Goal: Information Seeking & Learning: Learn about a topic

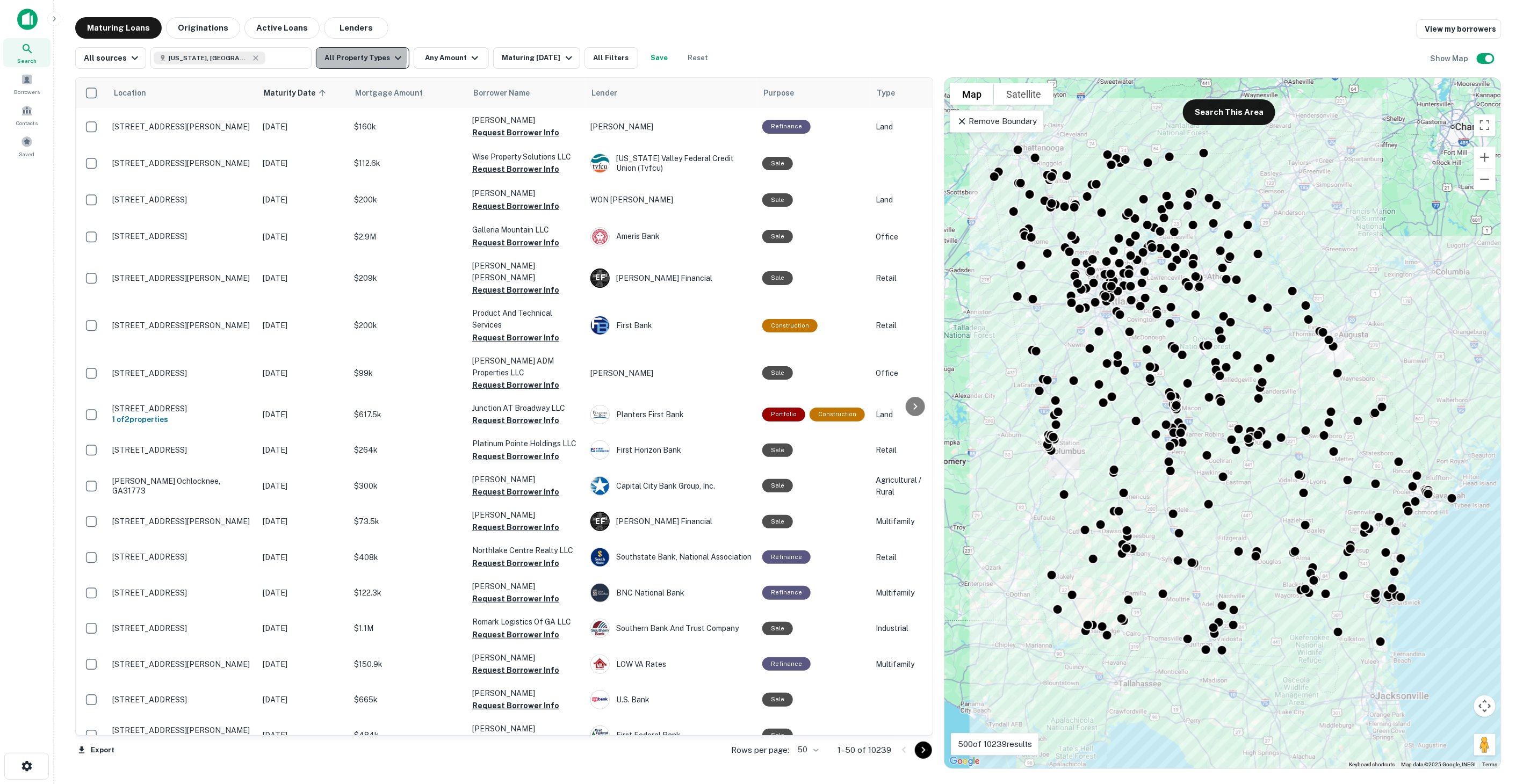
click at [334, 55] on button "All Property Types" at bounding box center [363, 58] width 93 height 21
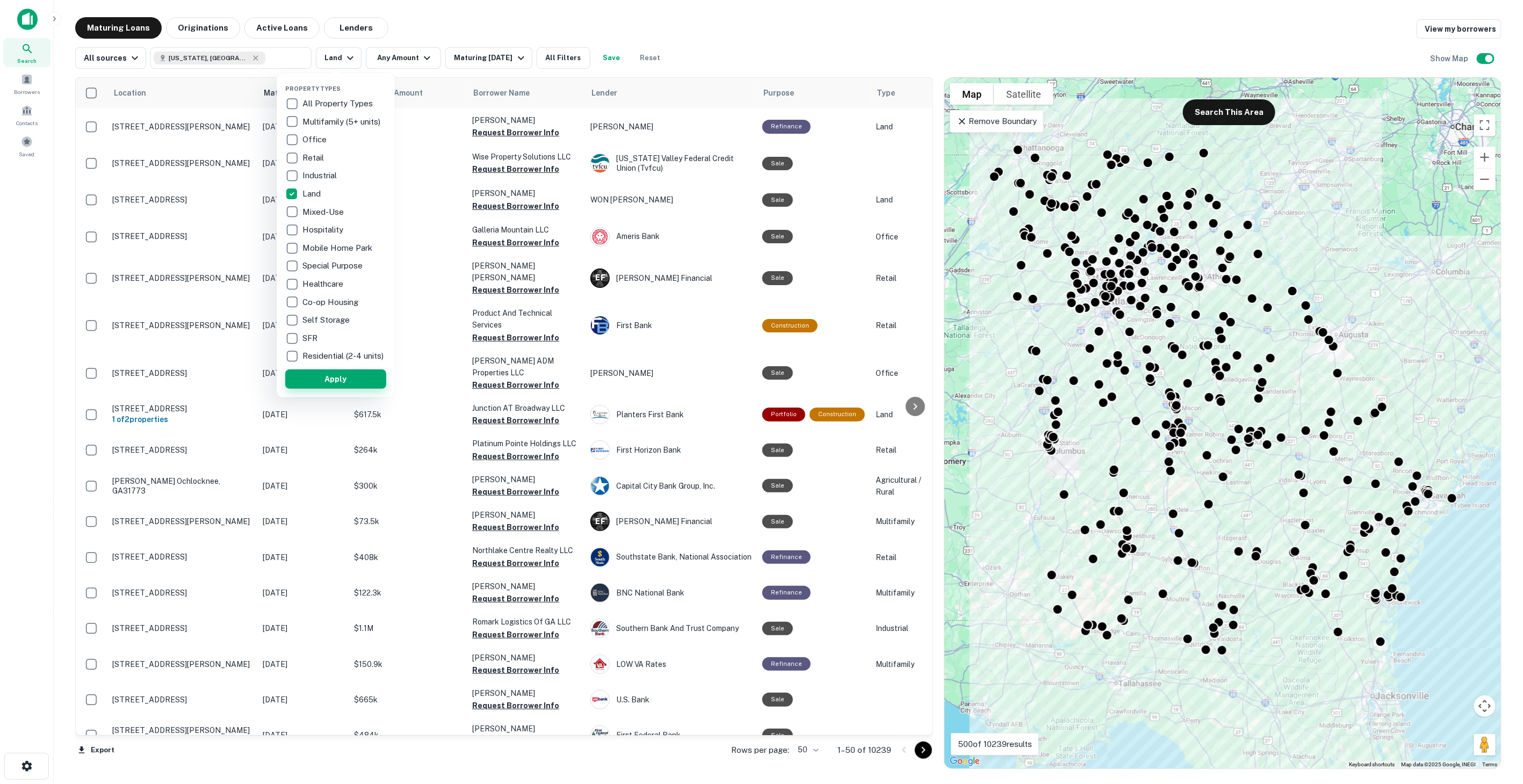
click at [346, 384] on button "Apply" at bounding box center [336, 379] width 101 height 19
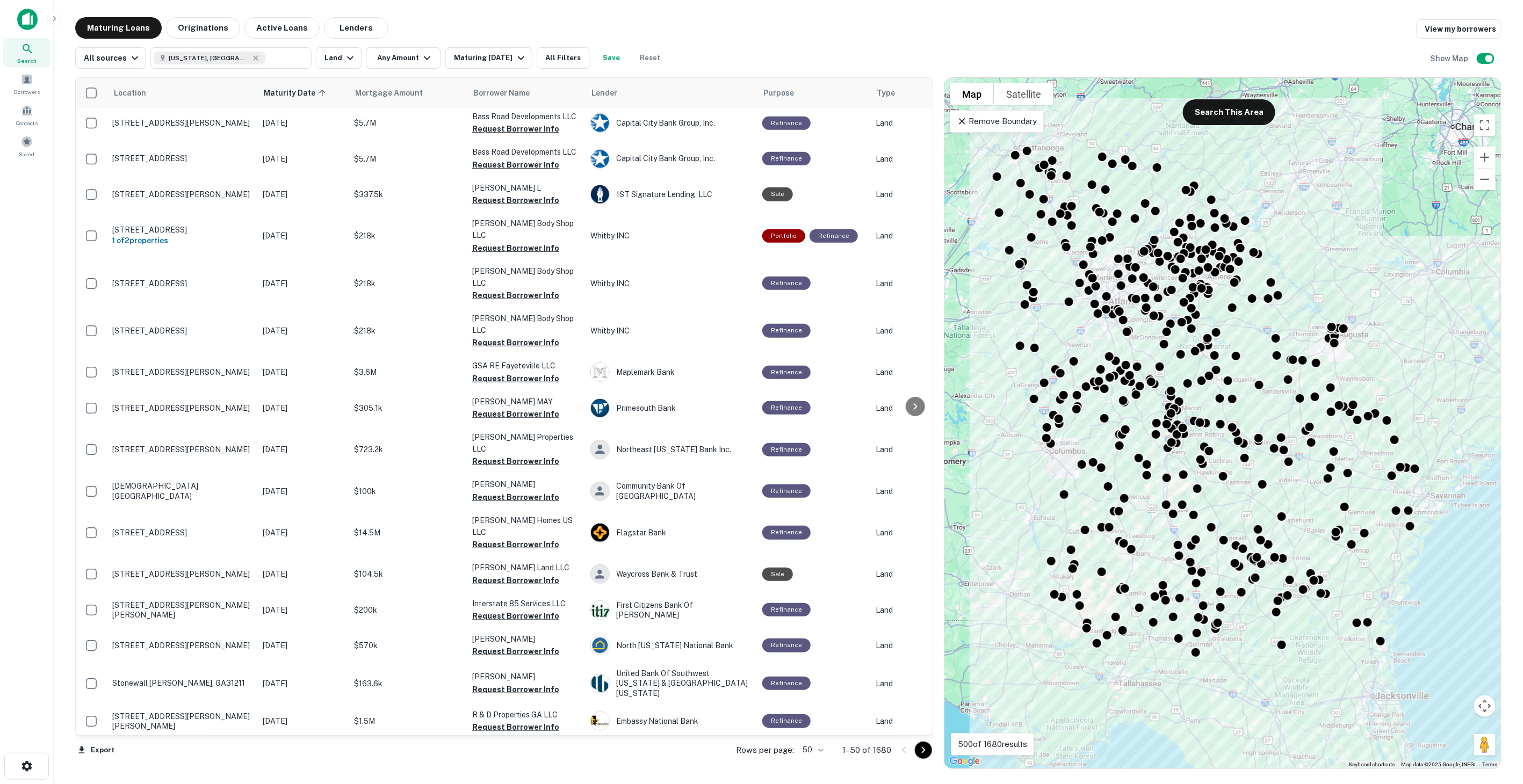
scroll to position [418, 0]
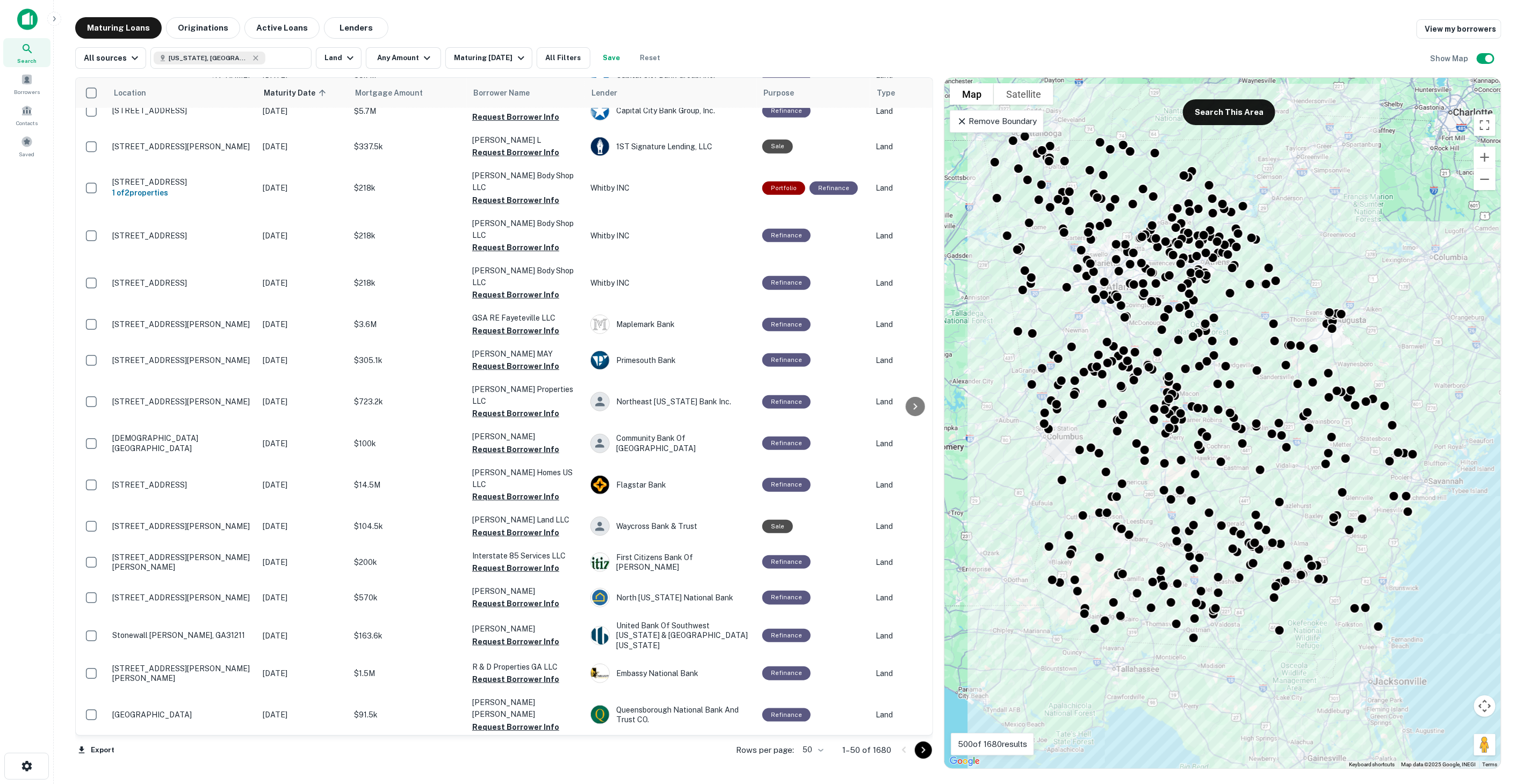
drag, startPoint x: 1394, startPoint y: 217, endPoint x: 1385, endPoint y: 207, distance: 13.5
click at [1385, 207] on div "To activate drag with keyboard, press Alt + Enter. Once in keyboard drag state,…" at bounding box center [1223, 423] width 557 height 691
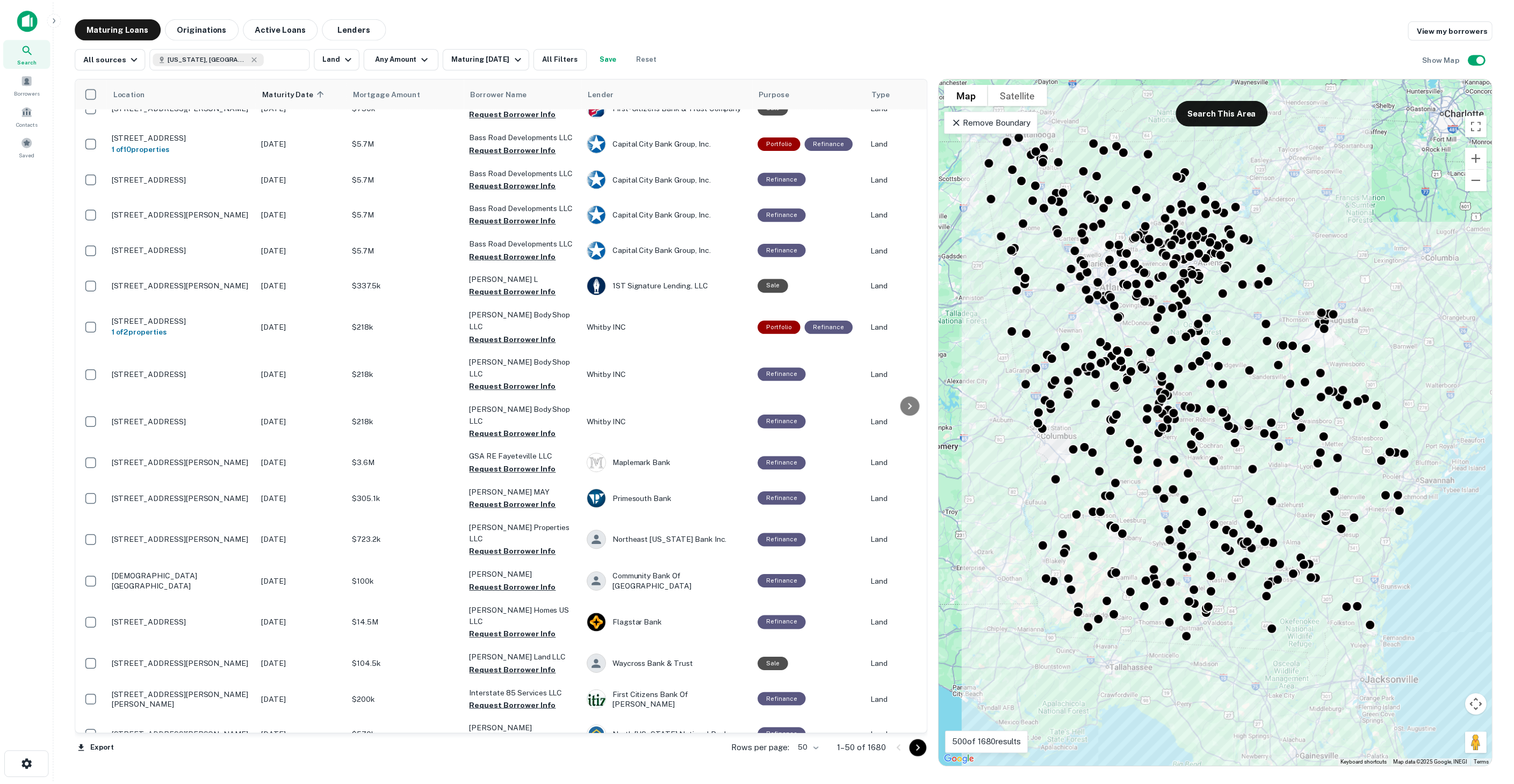
scroll to position [0, 0]
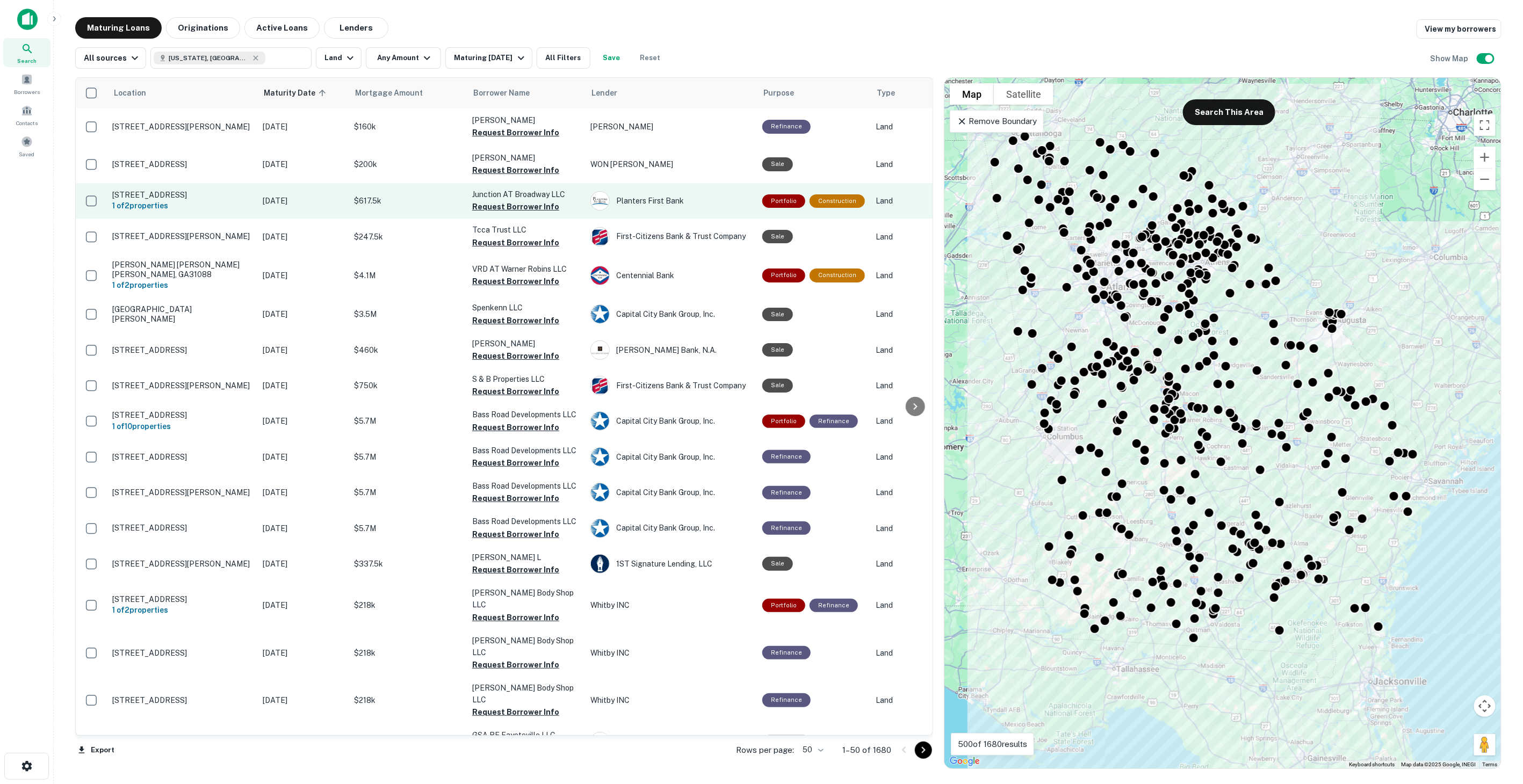
click at [392, 204] on p "$617.5k" at bounding box center [408, 200] width 107 height 11
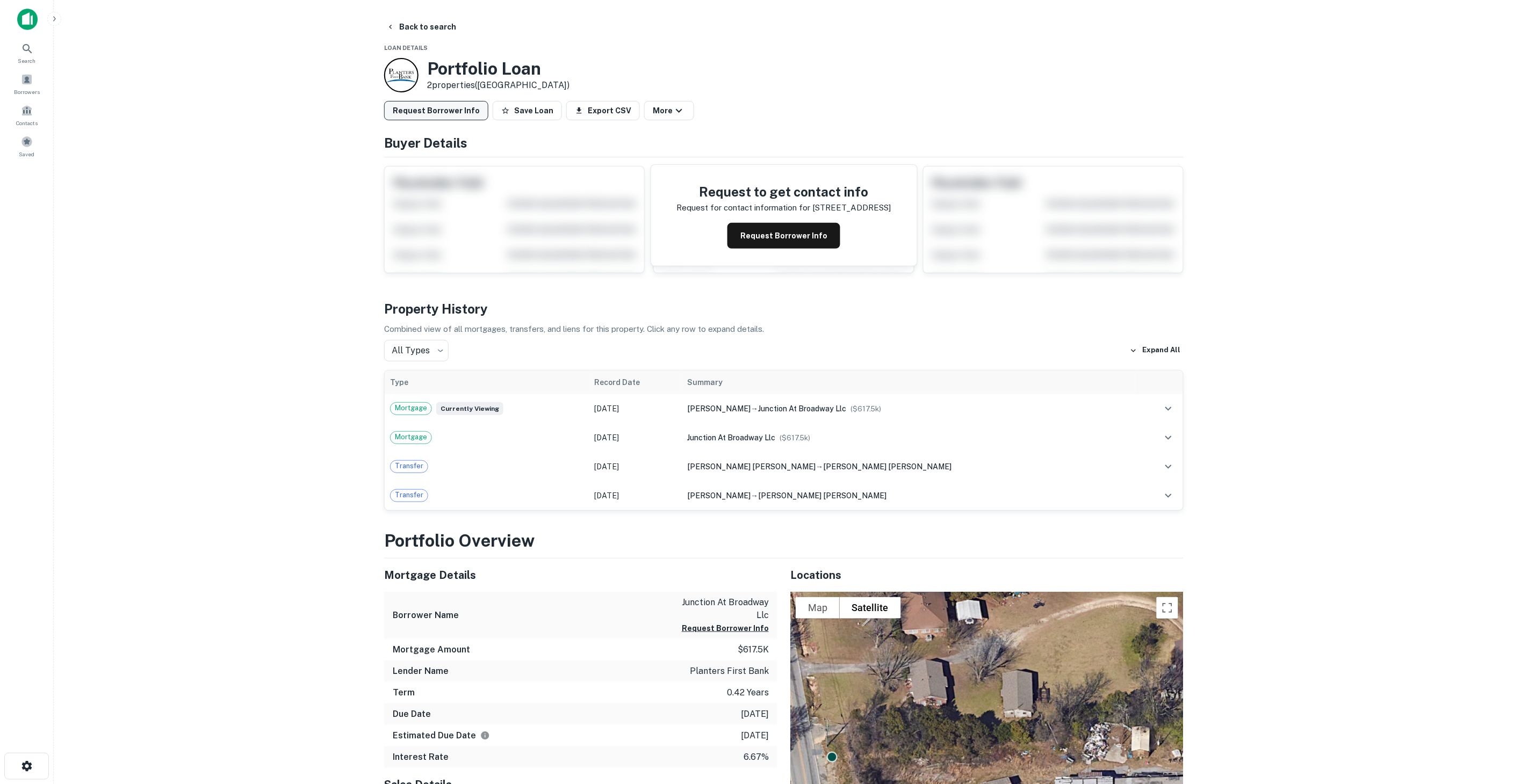
click at [431, 115] on button "Request Borrower Info" at bounding box center [436, 110] width 104 height 19
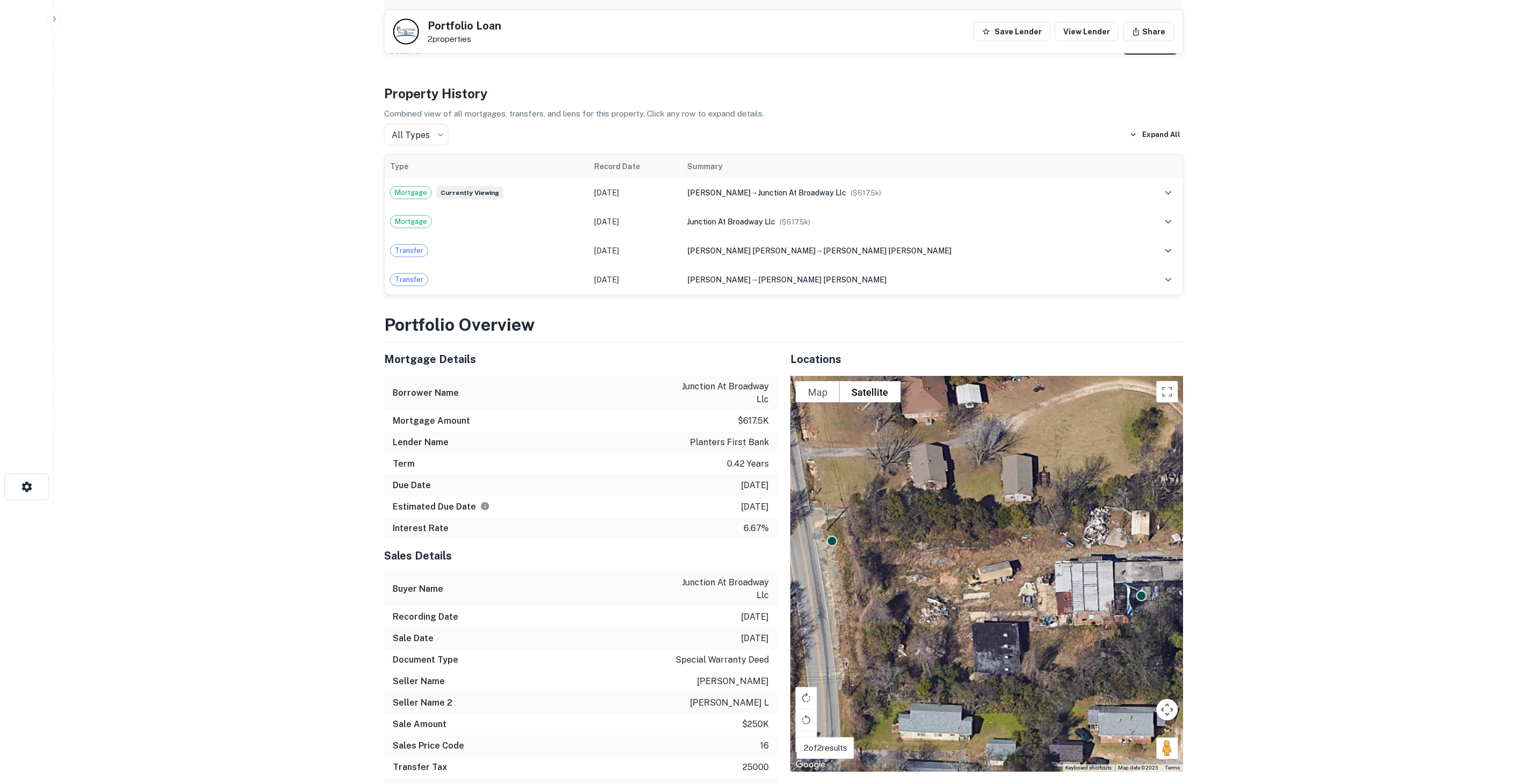
scroll to position [298, 0]
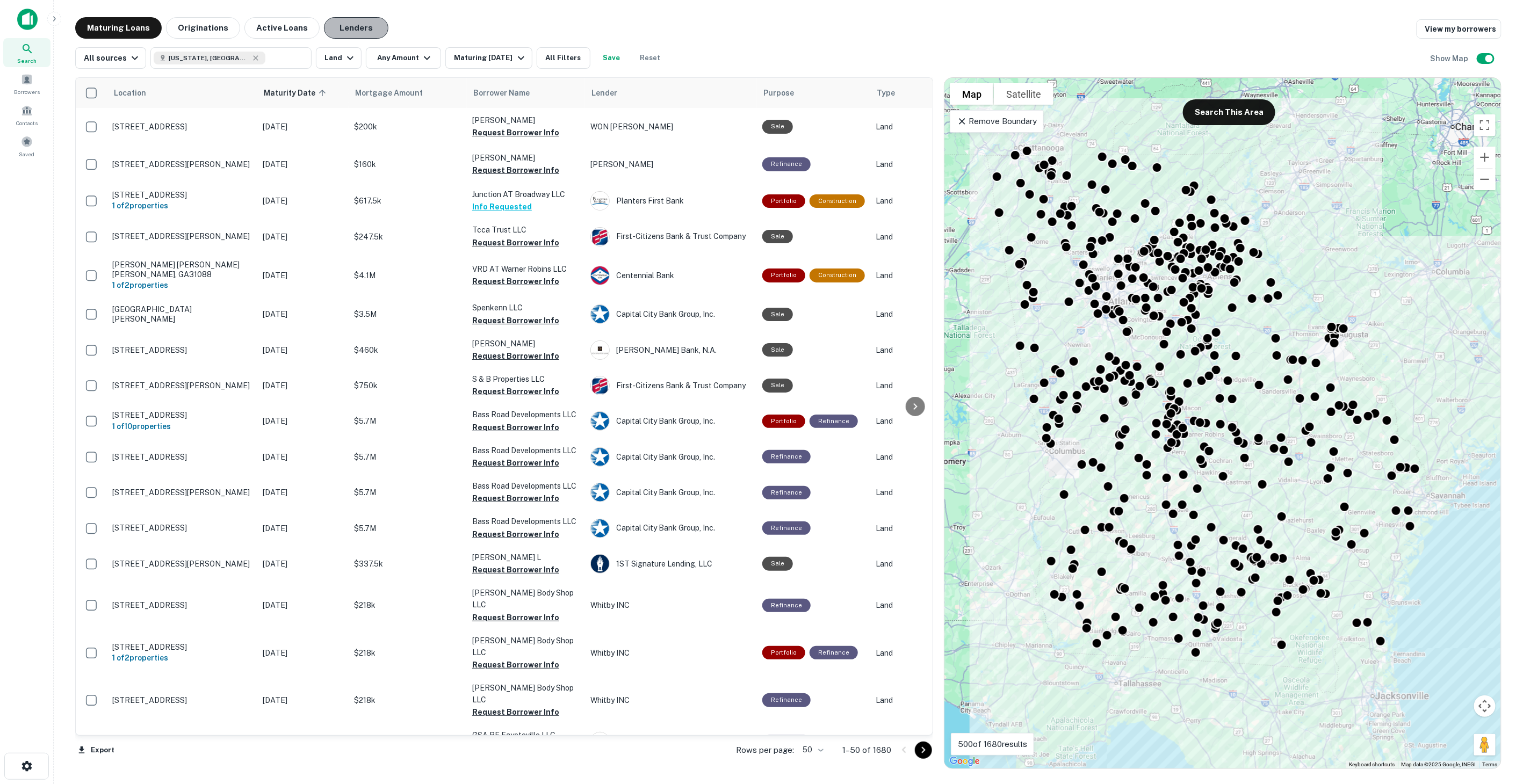
click at [350, 22] on button "Lenders" at bounding box center [356, 28] width 64 height 21
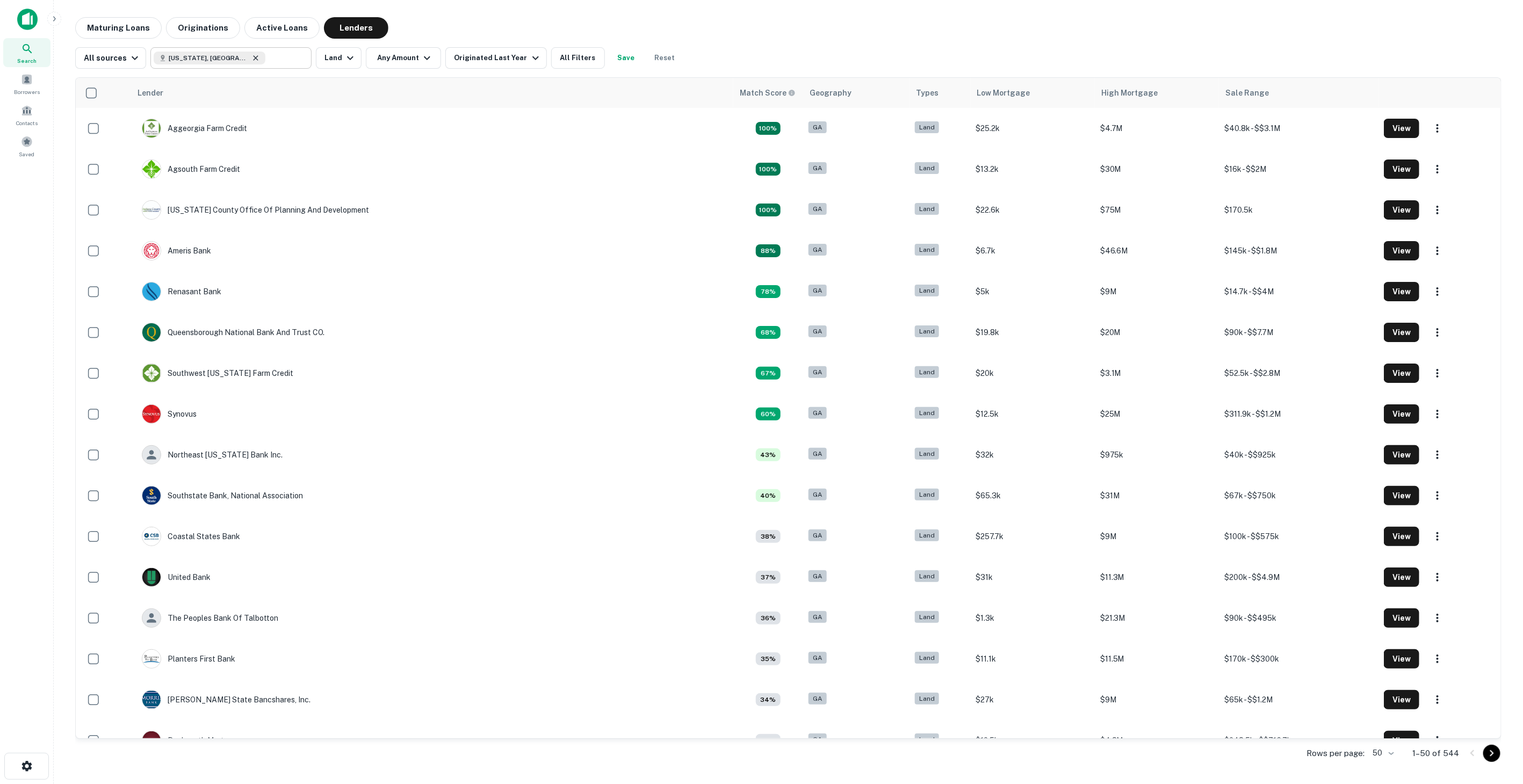
click at [252, 58] on icon at bounding box center [255, 57] width 8 height 8
type input "**********"
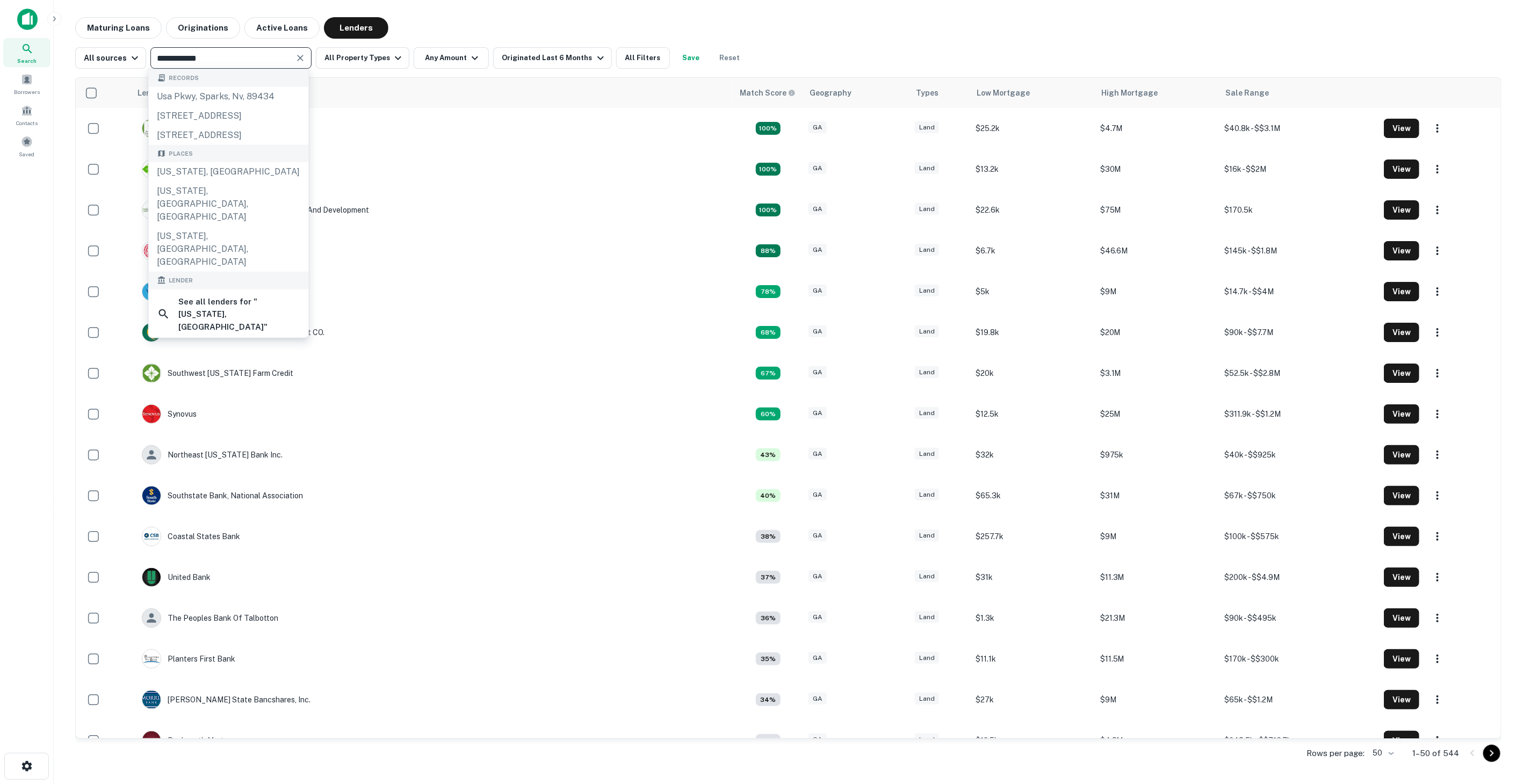
click at [295, 54] on icon "Clear" at bounding box center [301, 58] width 11 height 11
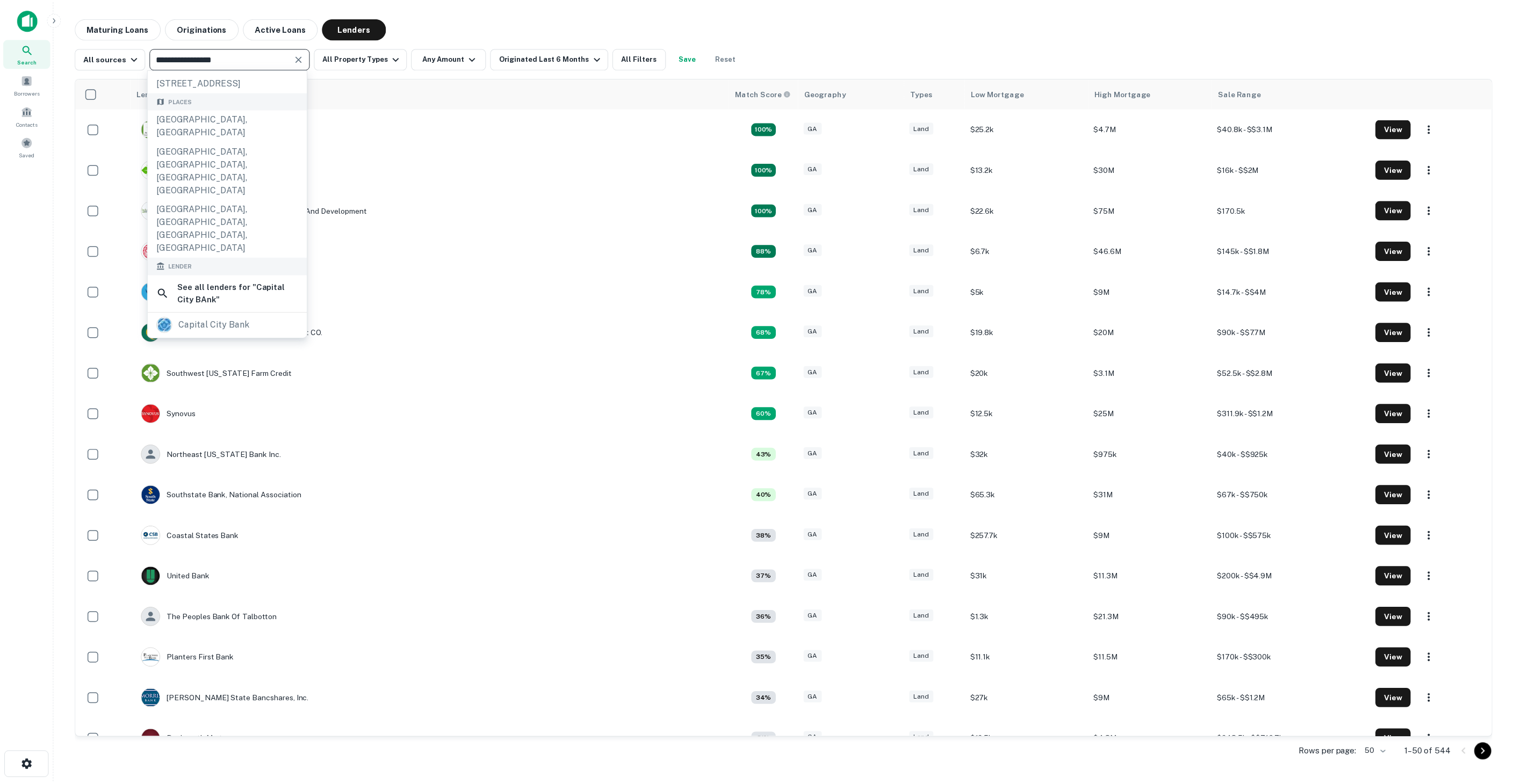
scroll to position [60, 0]
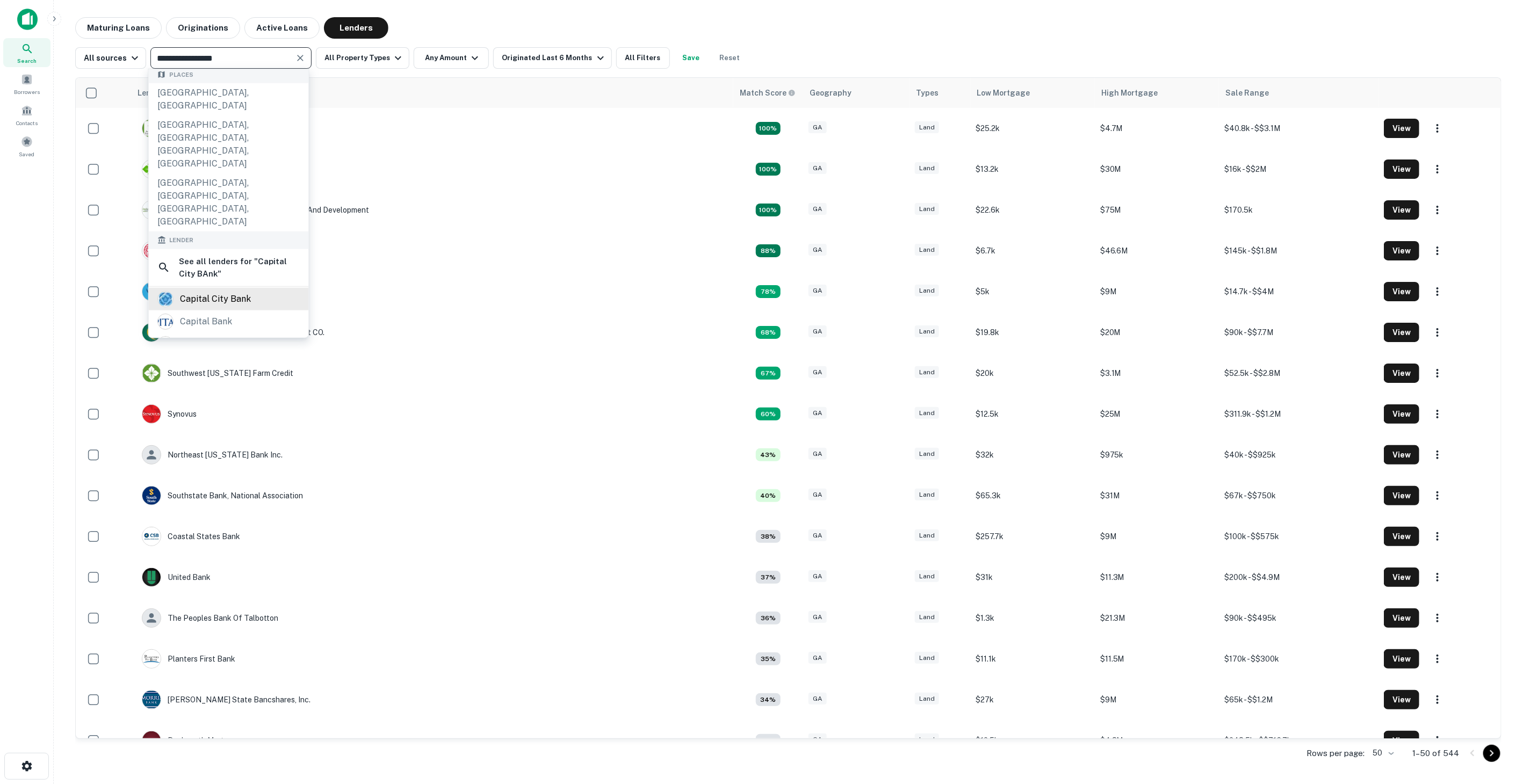
type input "**********"
click at [221, 291] on div "capital city bank" at bounding box center [215, 299] width 71 height 16
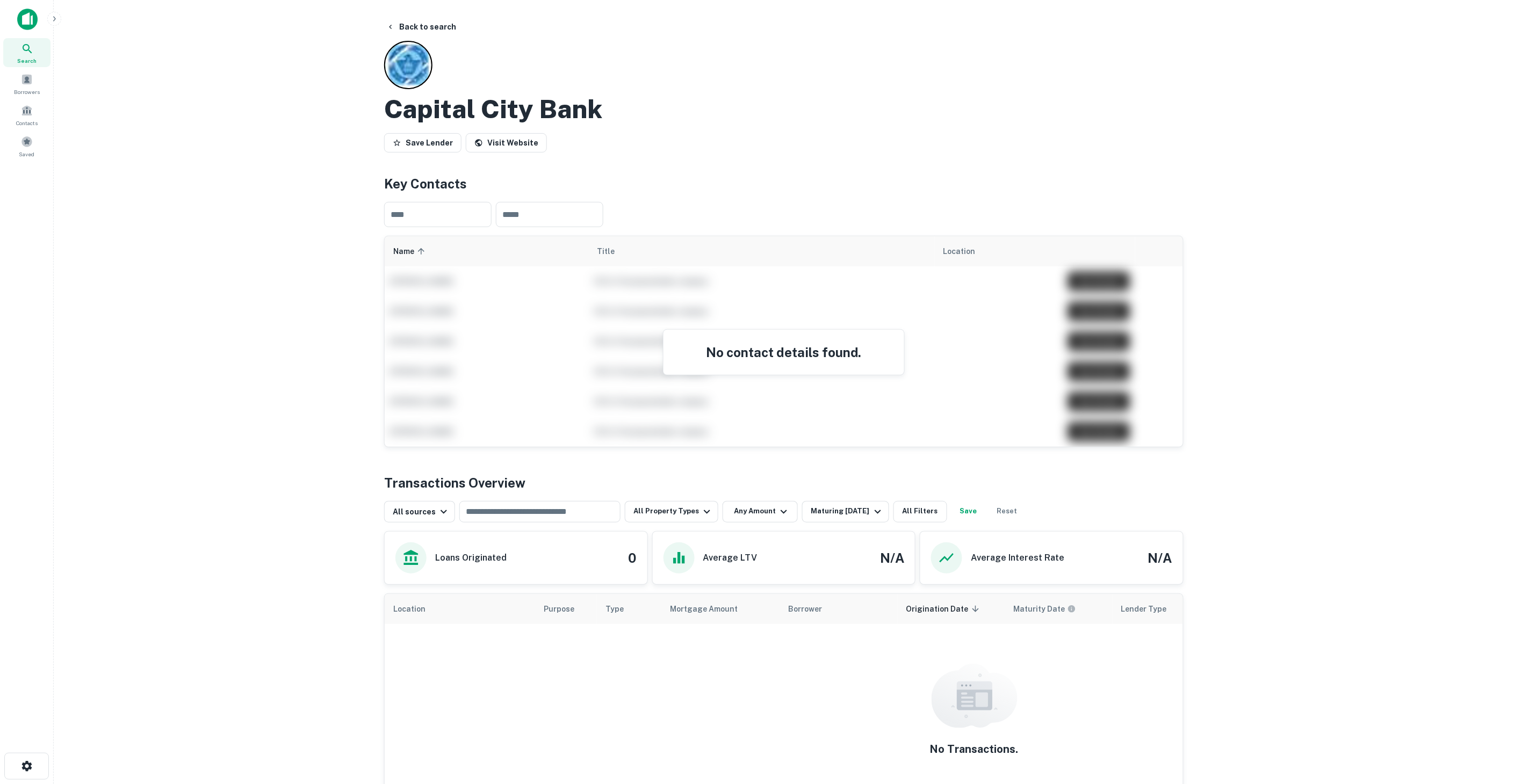
click at [34, 44] on icon at bounding box center [27, 48] width 13 height 13
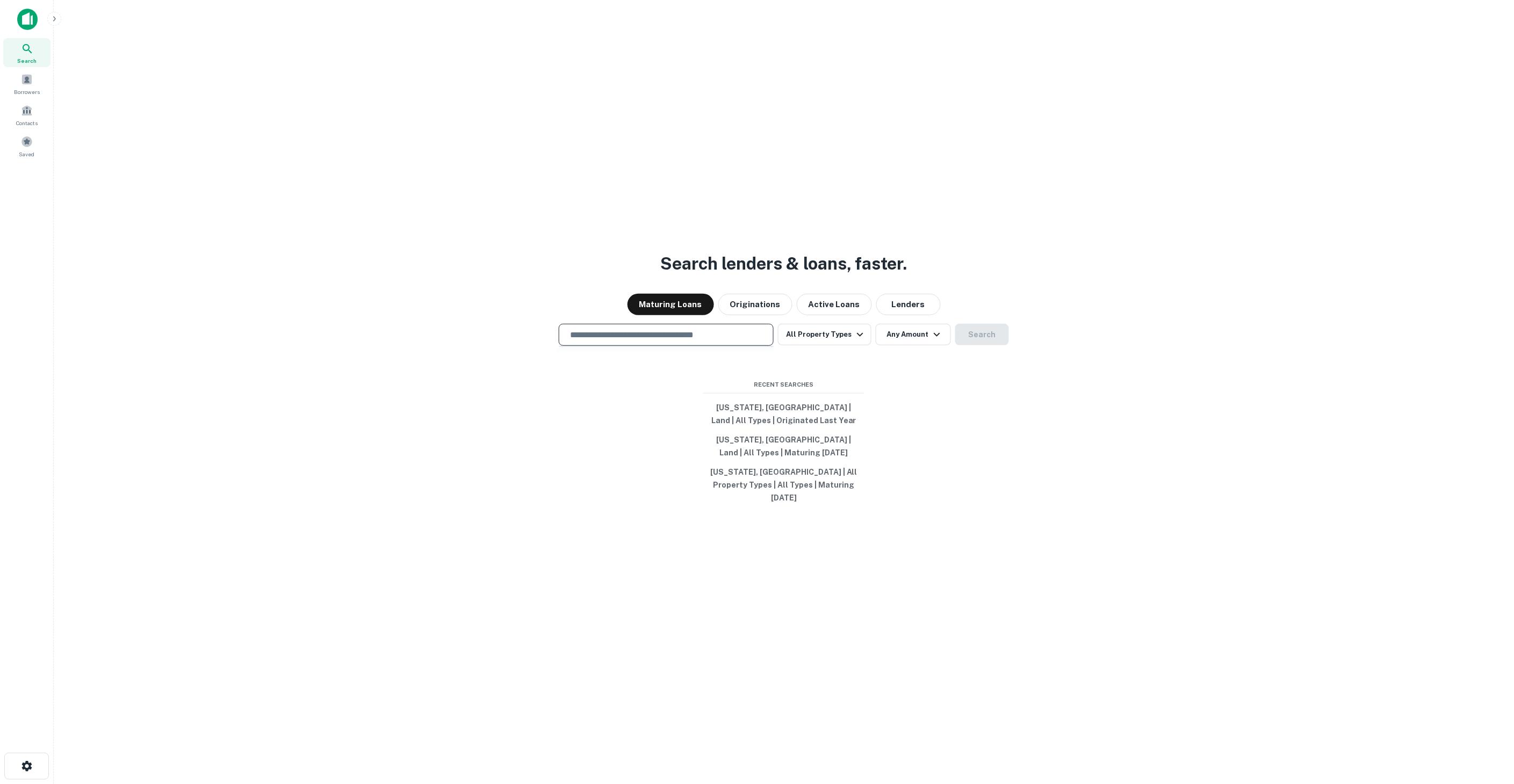
click at [689, 341] on input "text" at bounding box center [666, 335] width 205 height 12
type input "*"
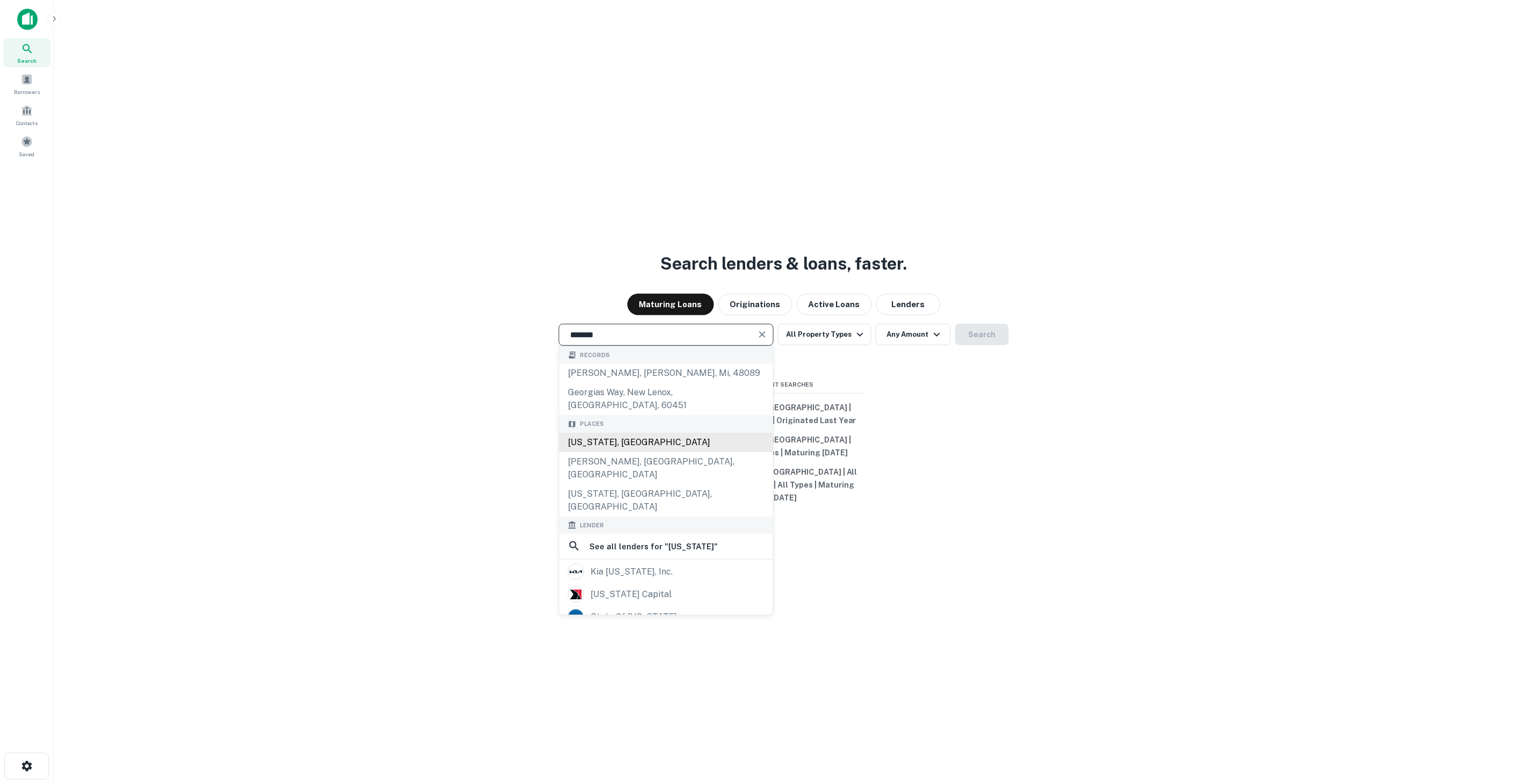
click at [728, 433] on div "[US_STATE], [GEOGRAPHIC_DATA]" at bounding box center [666, 442] width 214 height 19
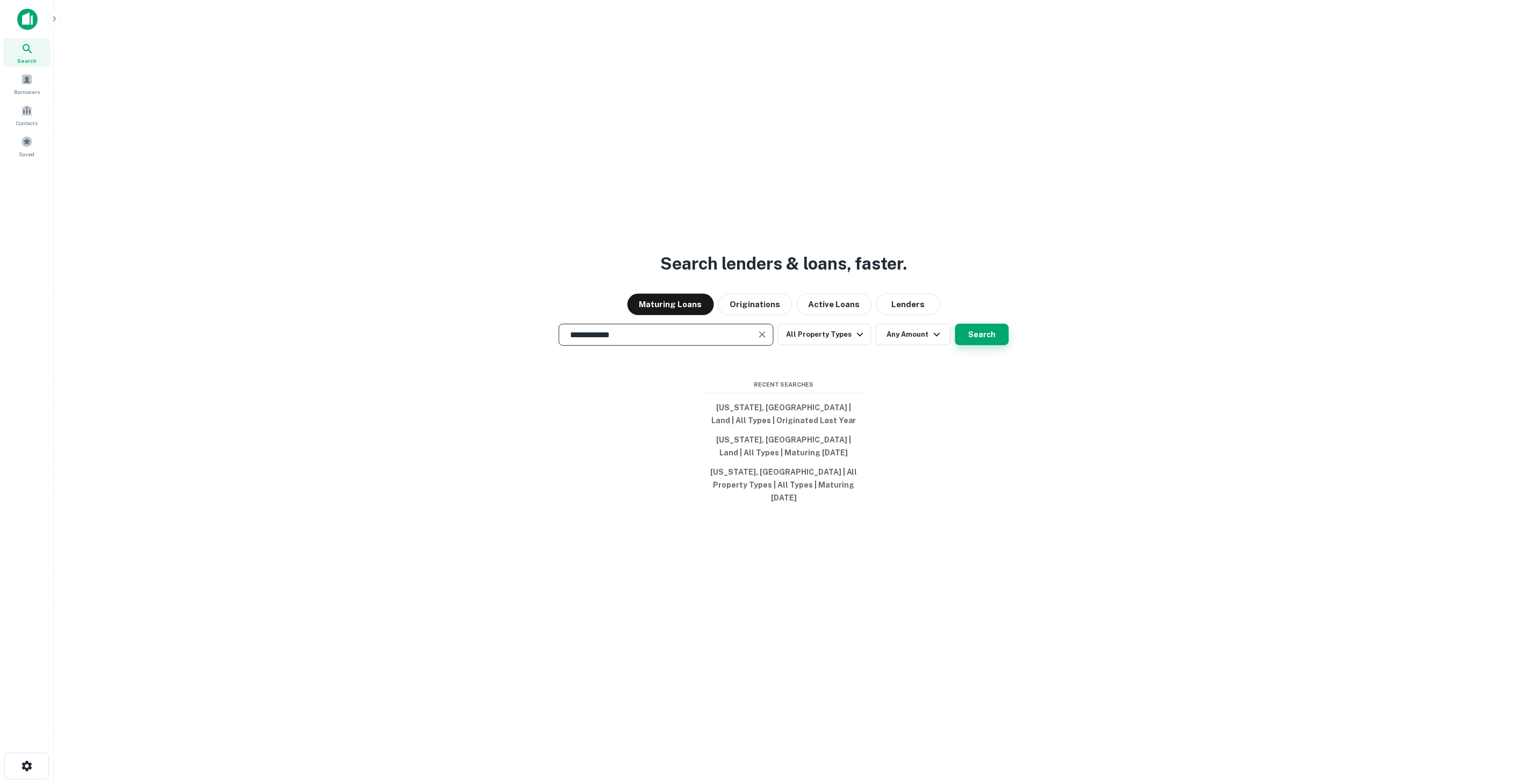
type input "**********"
click at [970, 340] on button "Search" at bounding box center [982, 334] width 54 height 21
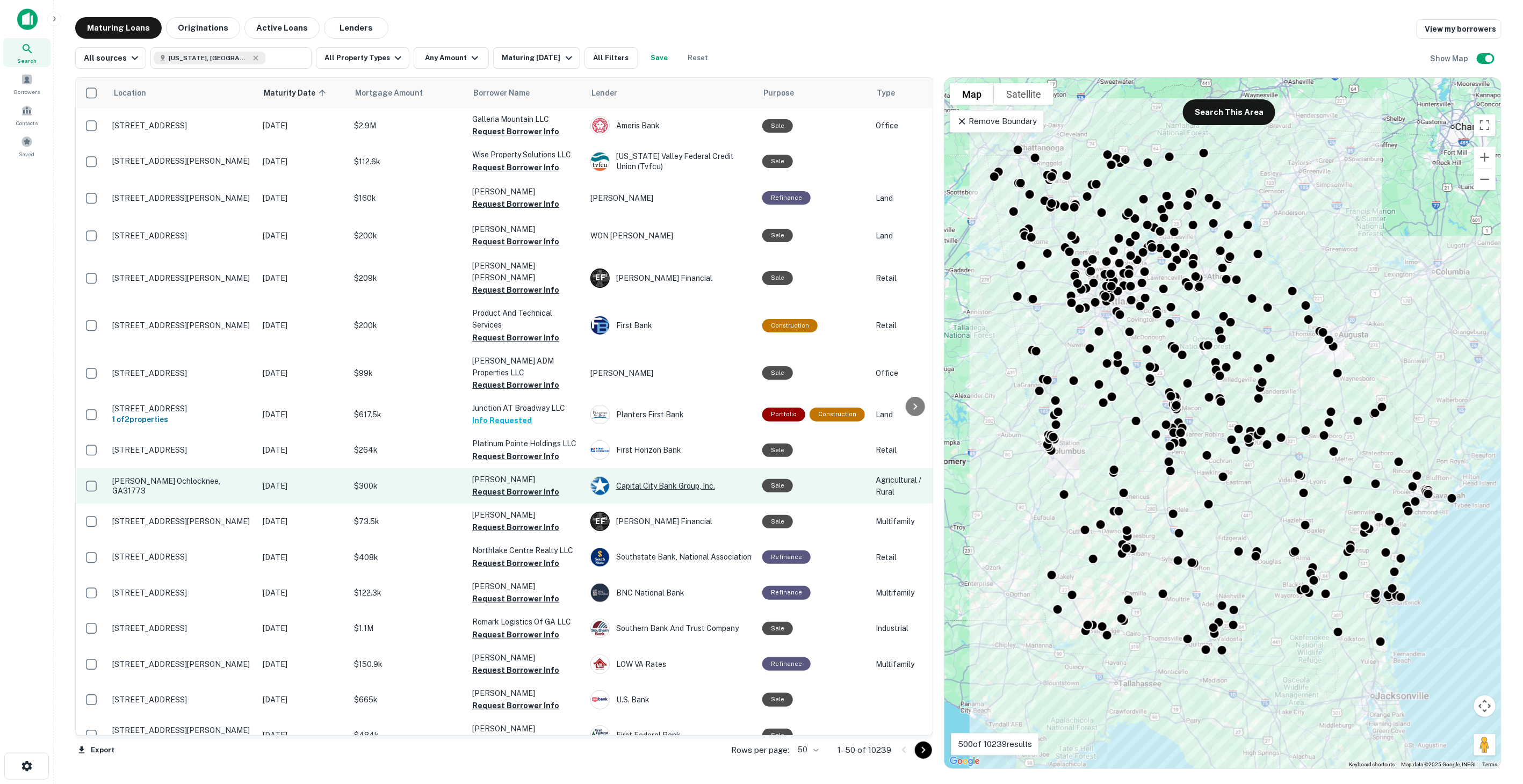
click at [652, 477] on div "Capital City Bank Group, Inc." at bounding box center [671, 486] width 161 height 19
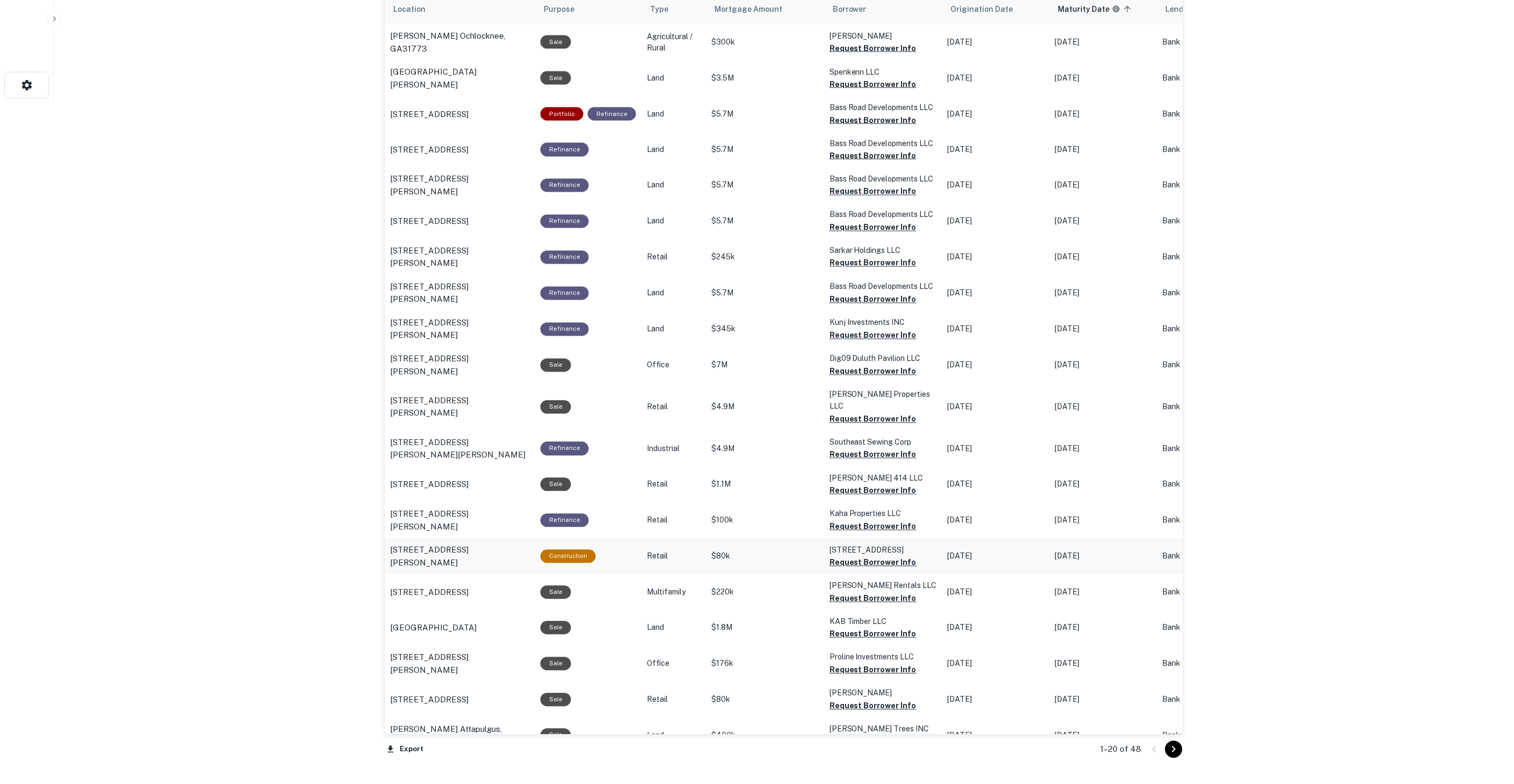
scroll to position [764, 0]
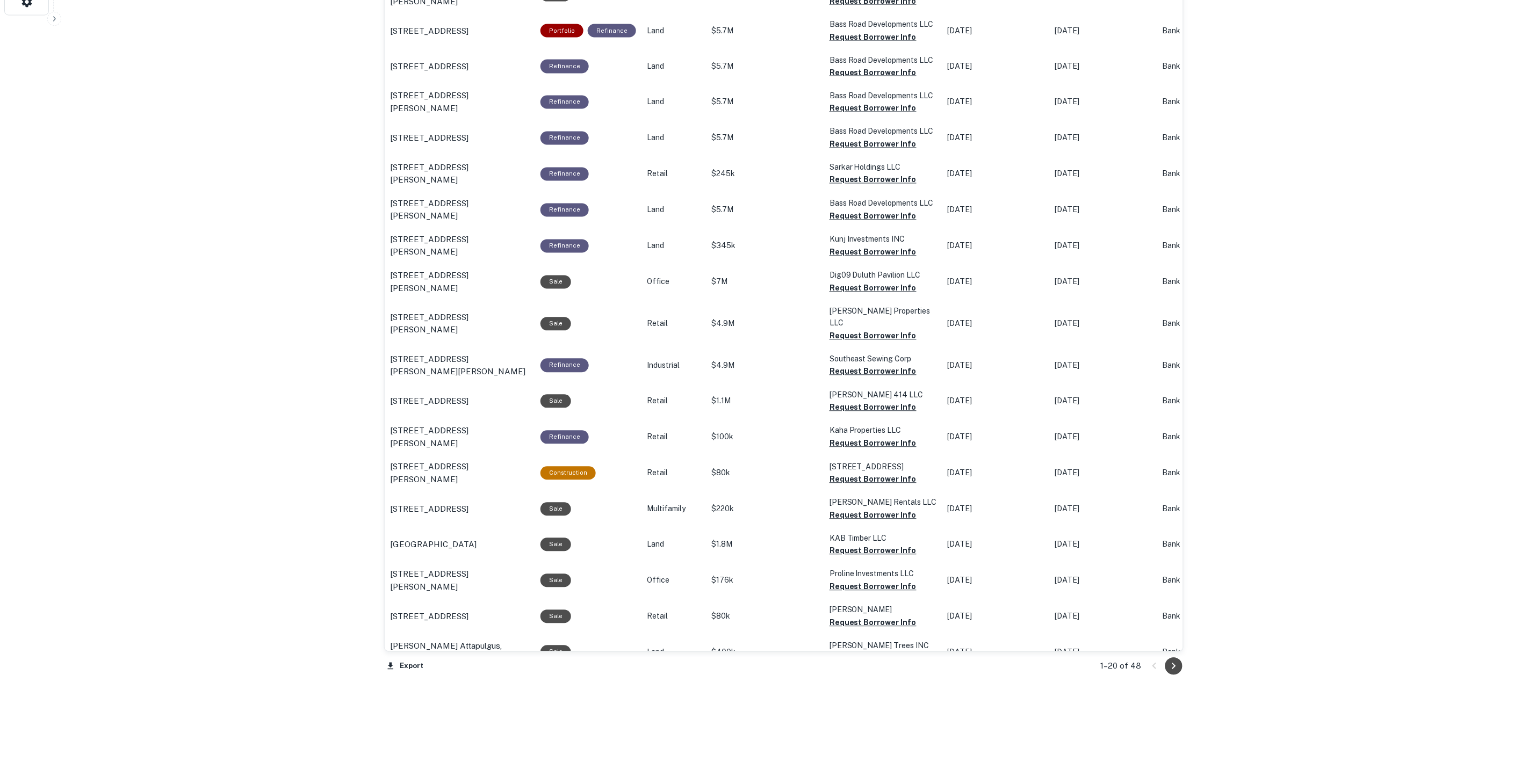
click at [1180, 672] on icon "Go to next page" at bounding box center [1174, 666] width 13 height 13
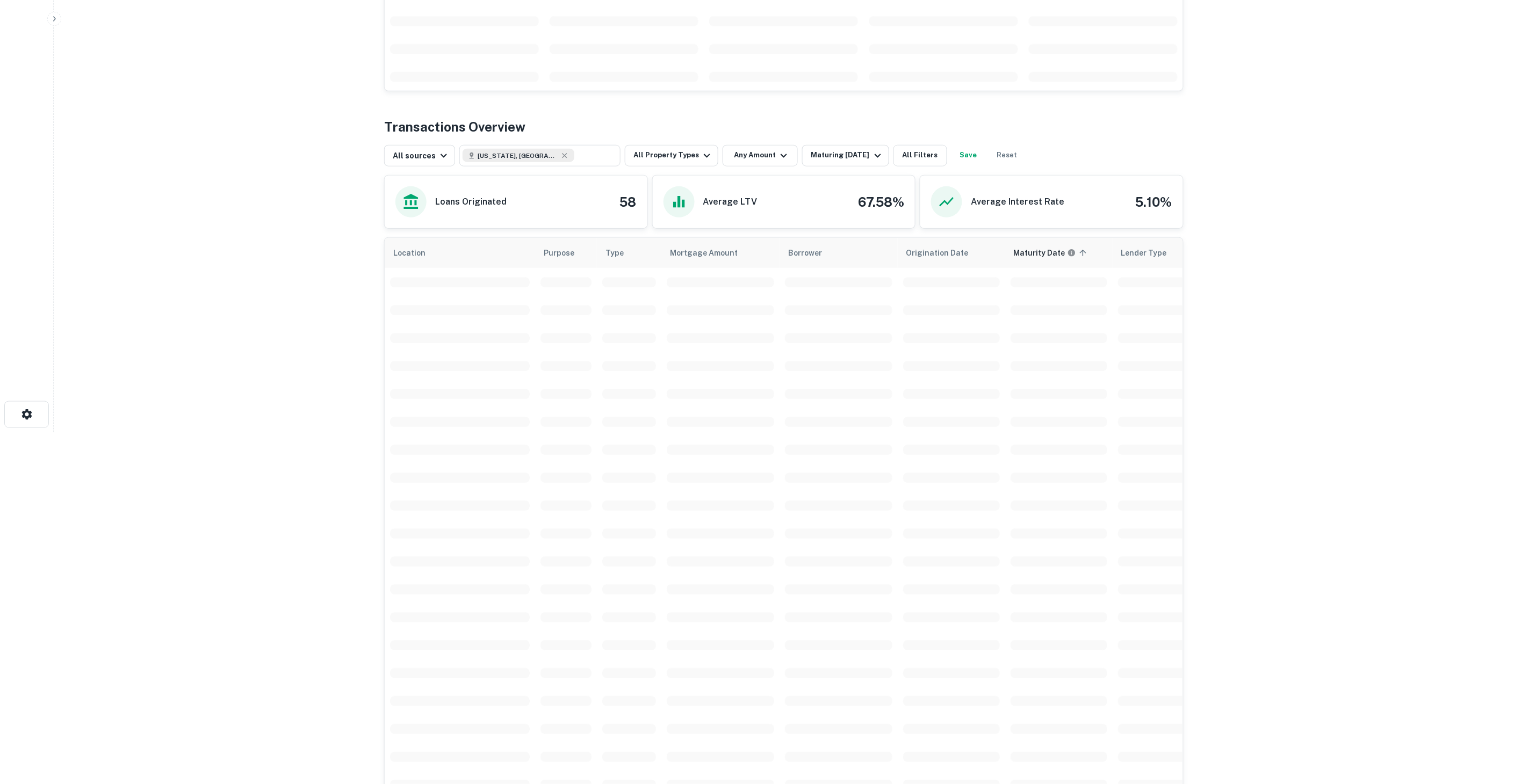
scroll to position [341, 0]
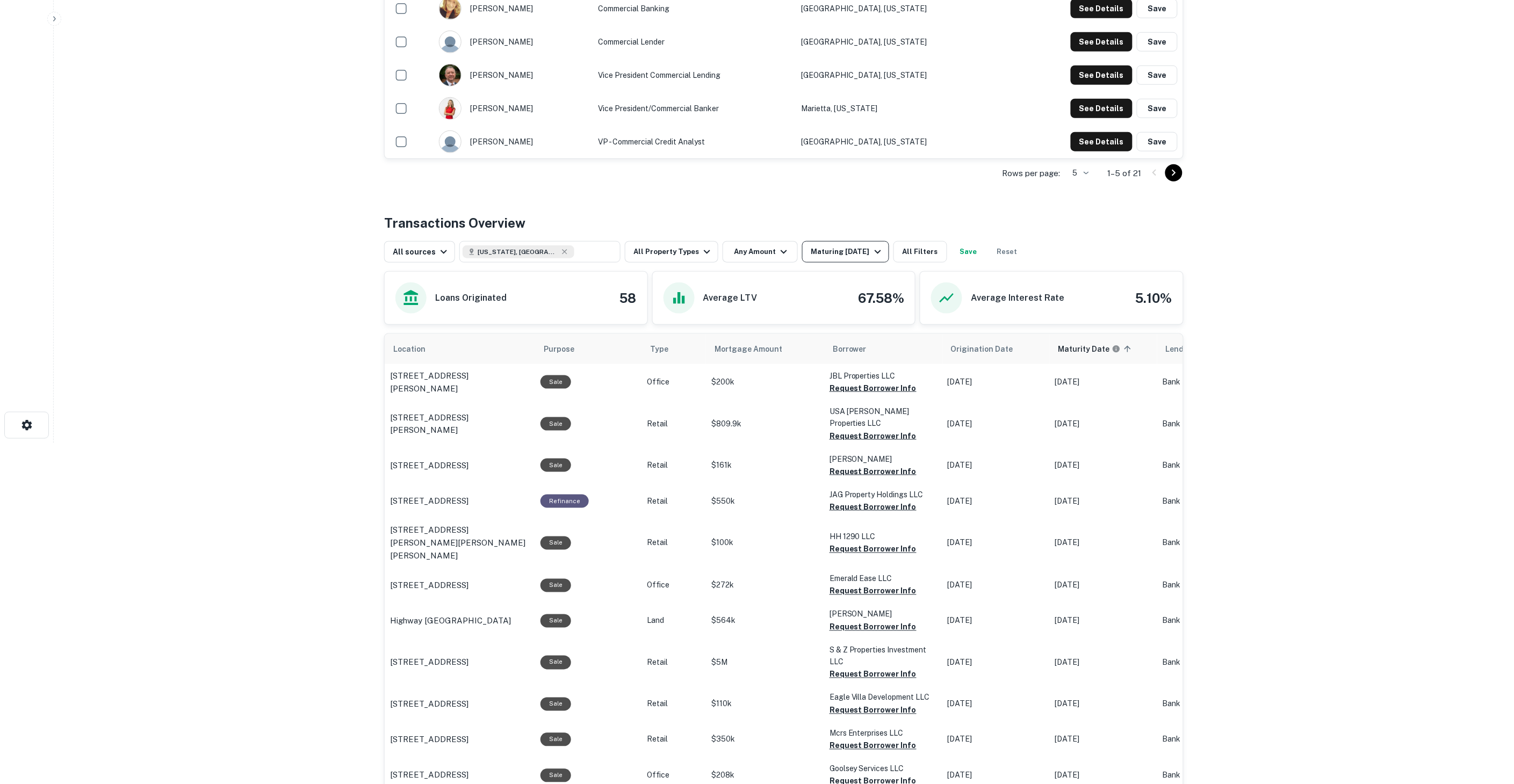
click at [840, 246] on div "Maturing [DATE]" at bounding box center [848, 252] width 73 height 13
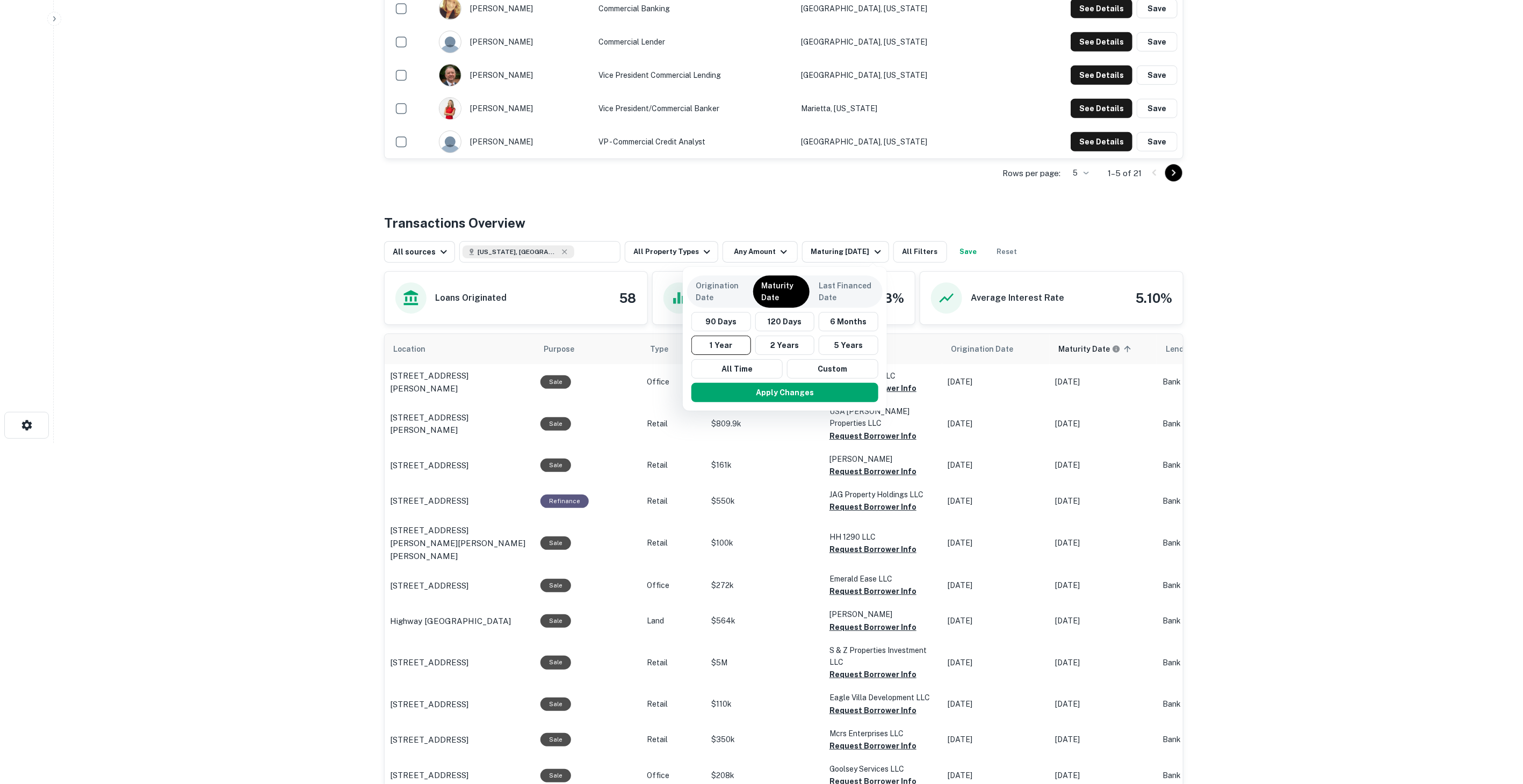
click at [1327, 345] on div at bounding box center [761, 392] width 1523 height 784
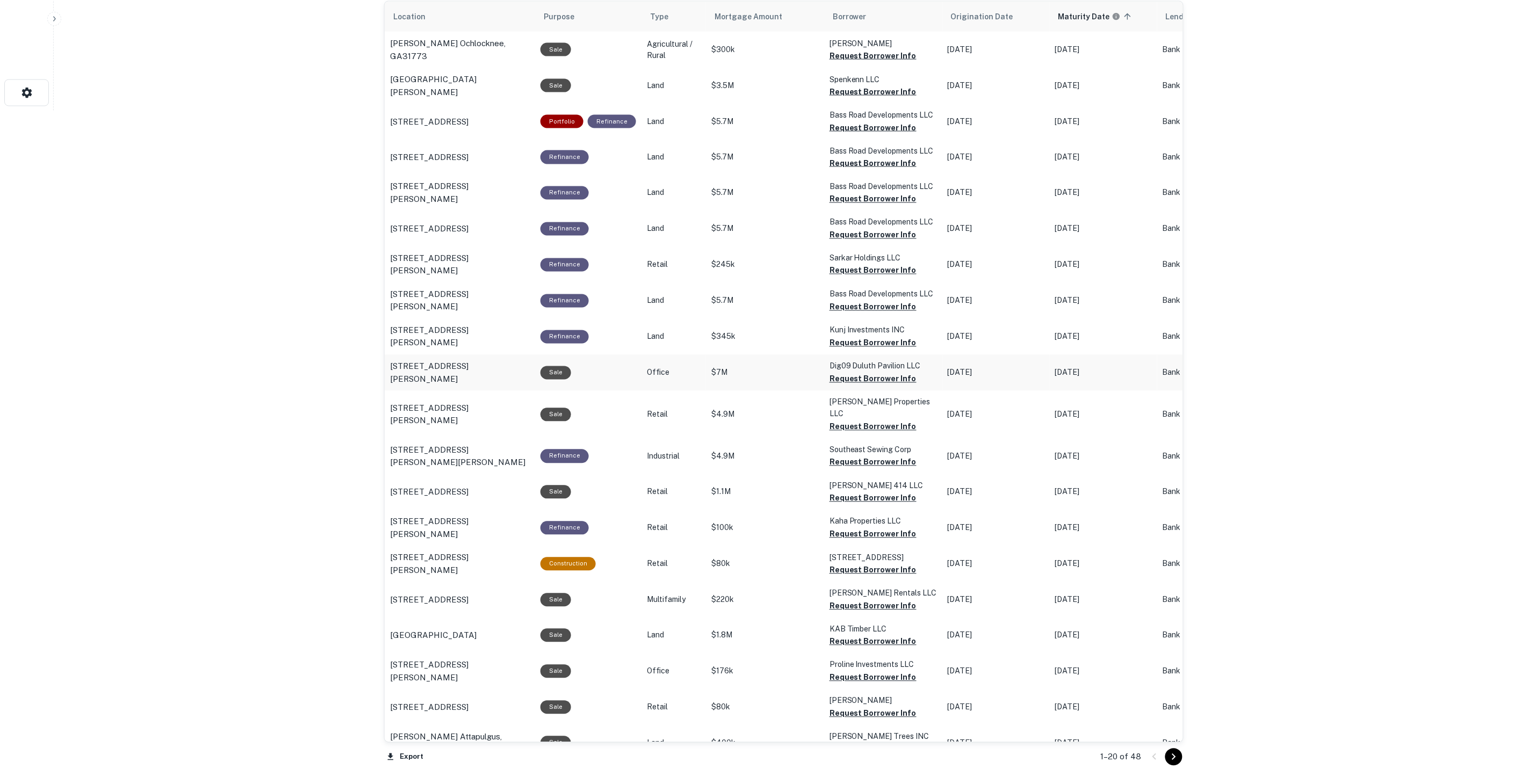
scroll to position [699, 0]
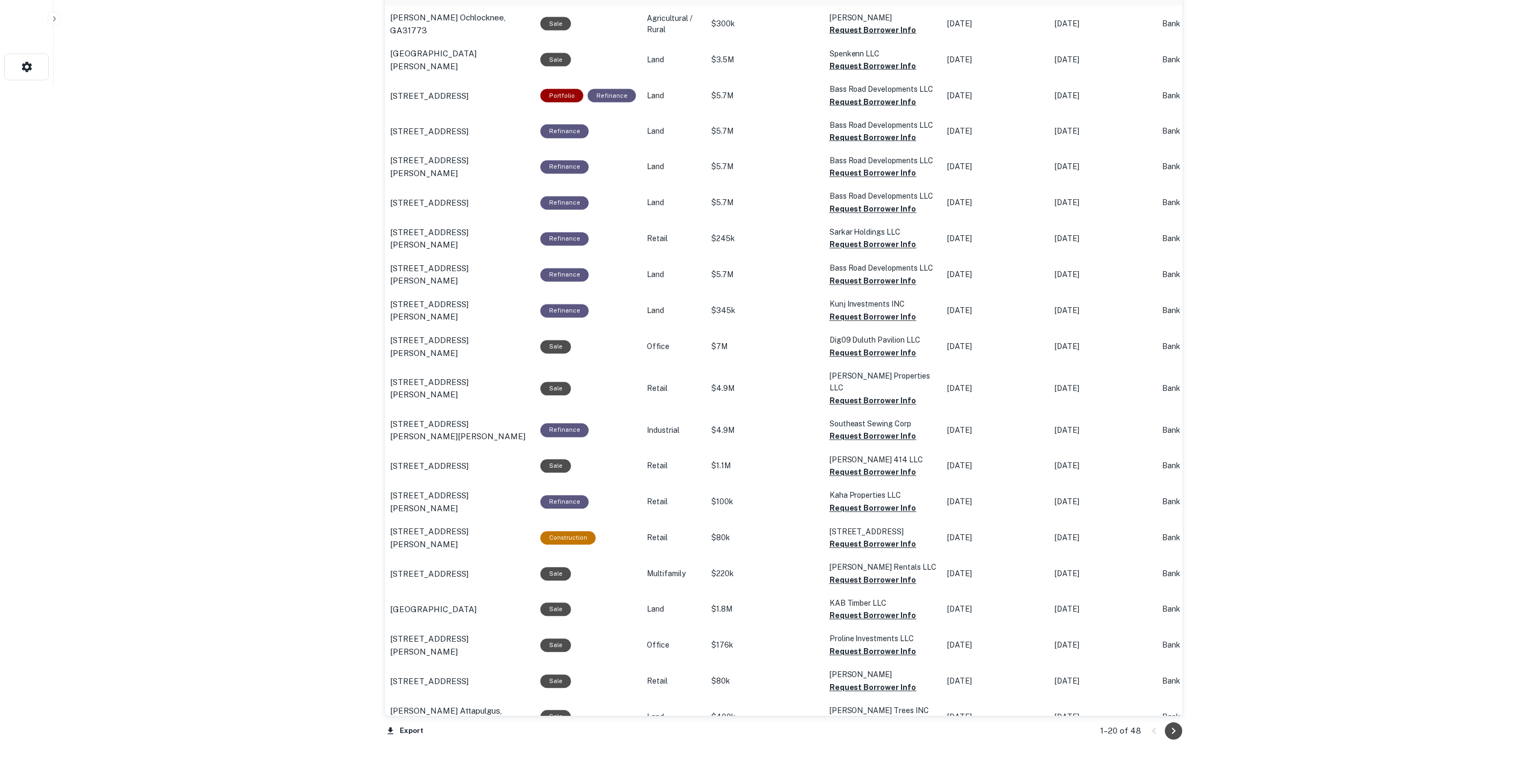
click at [1177, 728] on icon "Go to next page" at bounding box center [1174, 731] width 13 height 13
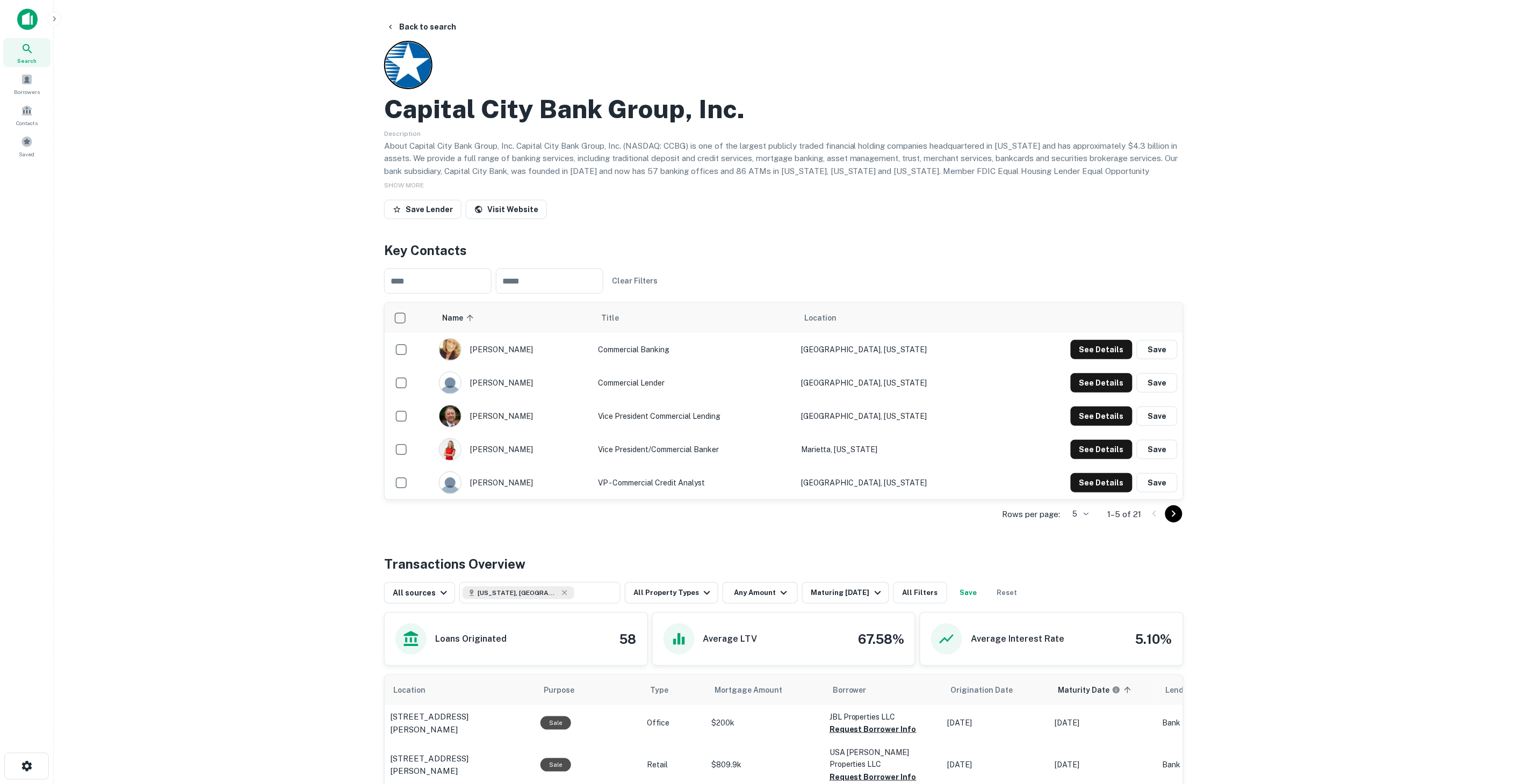
click at [24, 27] on img at bounding box center [27, 19] width 21 height 21
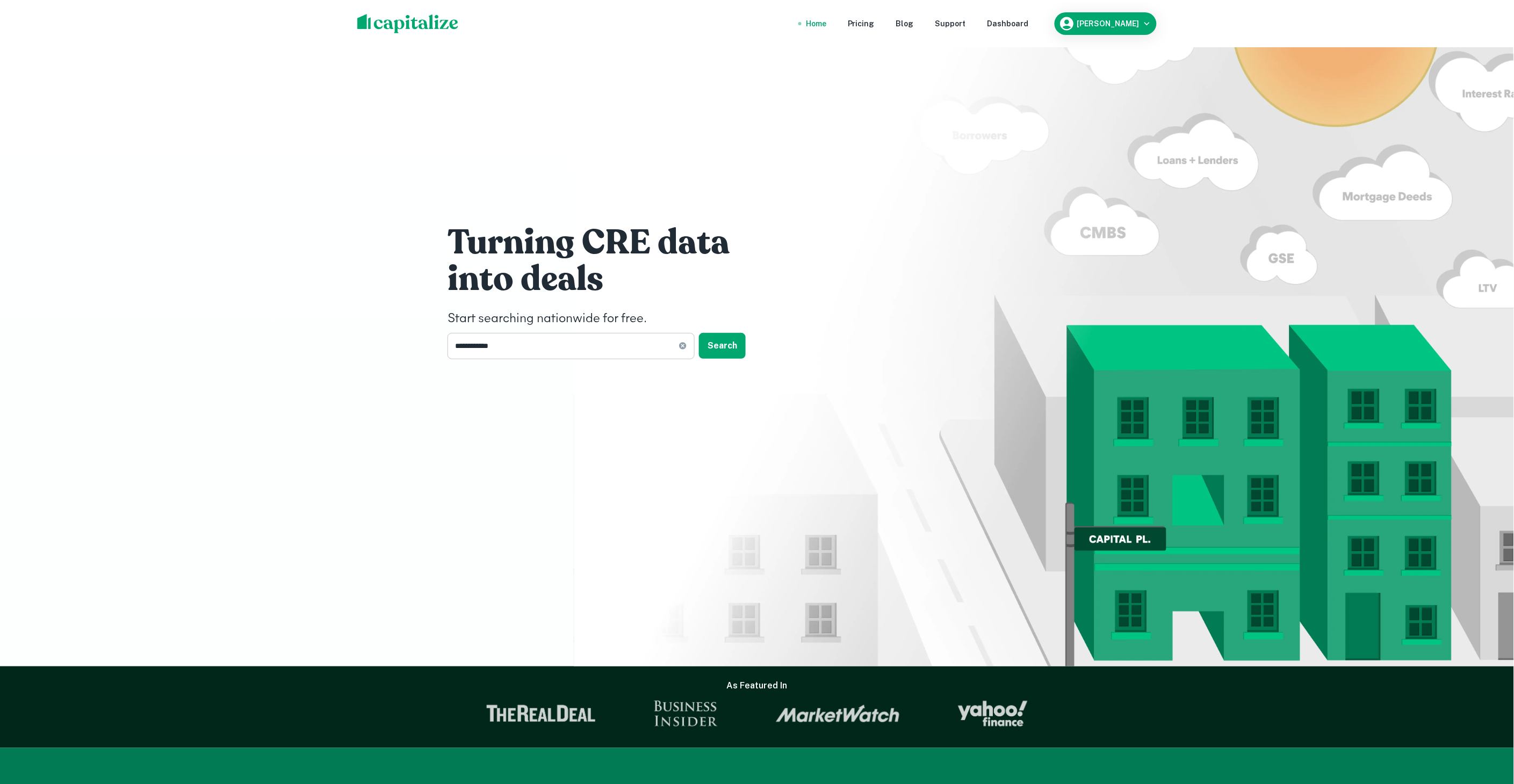
click at [679, 347] on icon at bounding box center [682, 346] width 8 height 8
click at [1034, 25] on nav "Home Pricing Blog Support Dashboard" at bounding box center [917, 23] width 257 height 24
click at [1029, 24] on div "Dashboard" at bounding box center [1008, 23] width 41 height 11
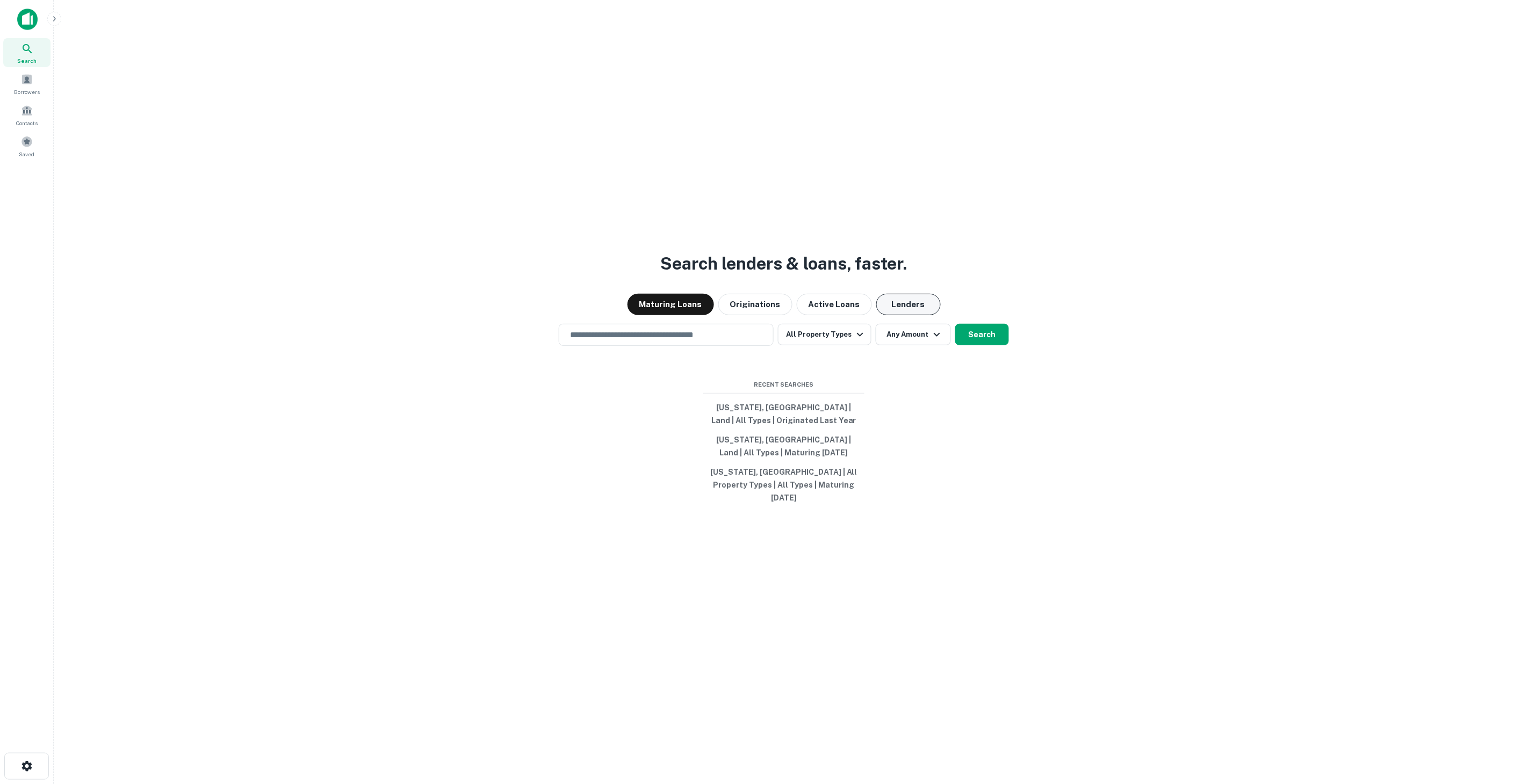
click at [910, 313] on button "Lenders" at bounding box center [908, 304] width 64 height 21
click at [755, 321] on div "Search lenders & loans, faster. Maturing Loans Originations Active Loans Lender…" at bounding box center [783, 418] width 1443 height 784
click at [668, 312] on button "Maturing Loans" at bounding box center [670, 304] width 86 height 21
click at [701, 346] on div "​" at bounding box center [666, 334] width 215 height 22
click at [663, 346] on div "​" at bounding box center [666, 334] width 215 height 22
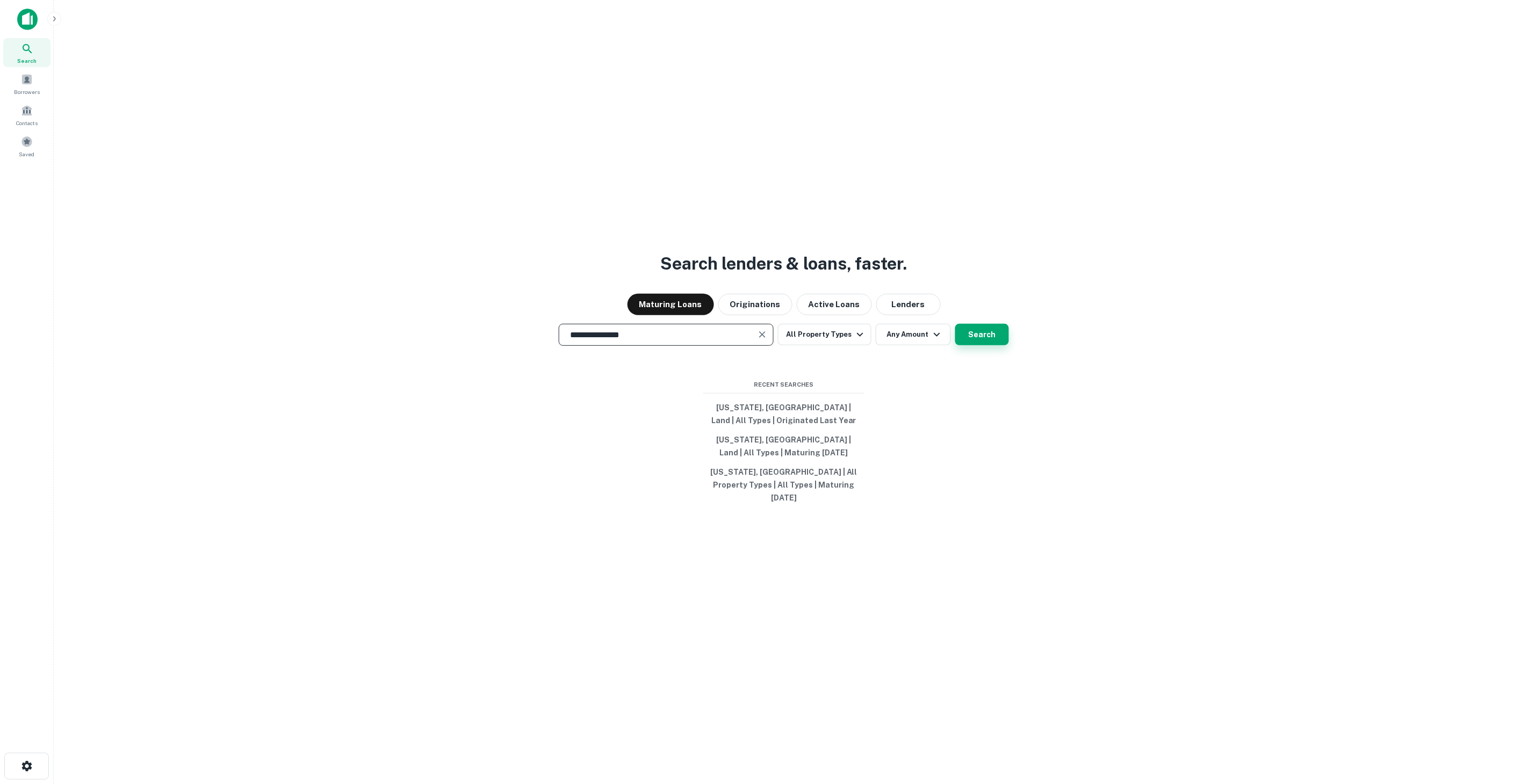
type input "**********"
click at [973, 336] on button "Search" at bounding box center [982, 334] width 54 height 21
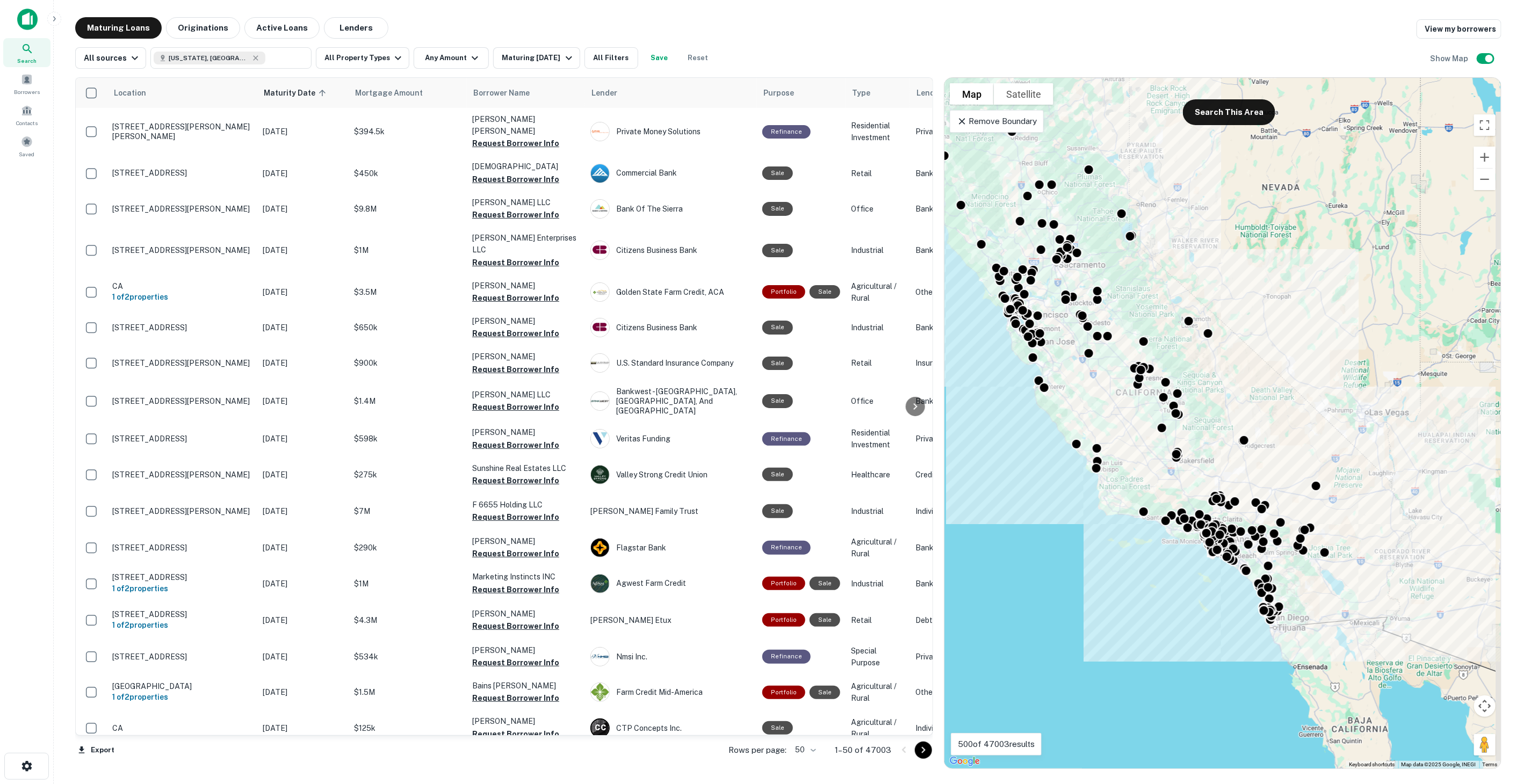
drag, startPoint x: 1271, startPoint y: 544, endPoint x: 1210, endPoint y: 443, distance: 118.0
click at [1212, 441] on div "To activate drag with keyboard, press Alt + Enter. Once in keyboard drag state,…" at bounding box center [1223, 423] width 557 height 691
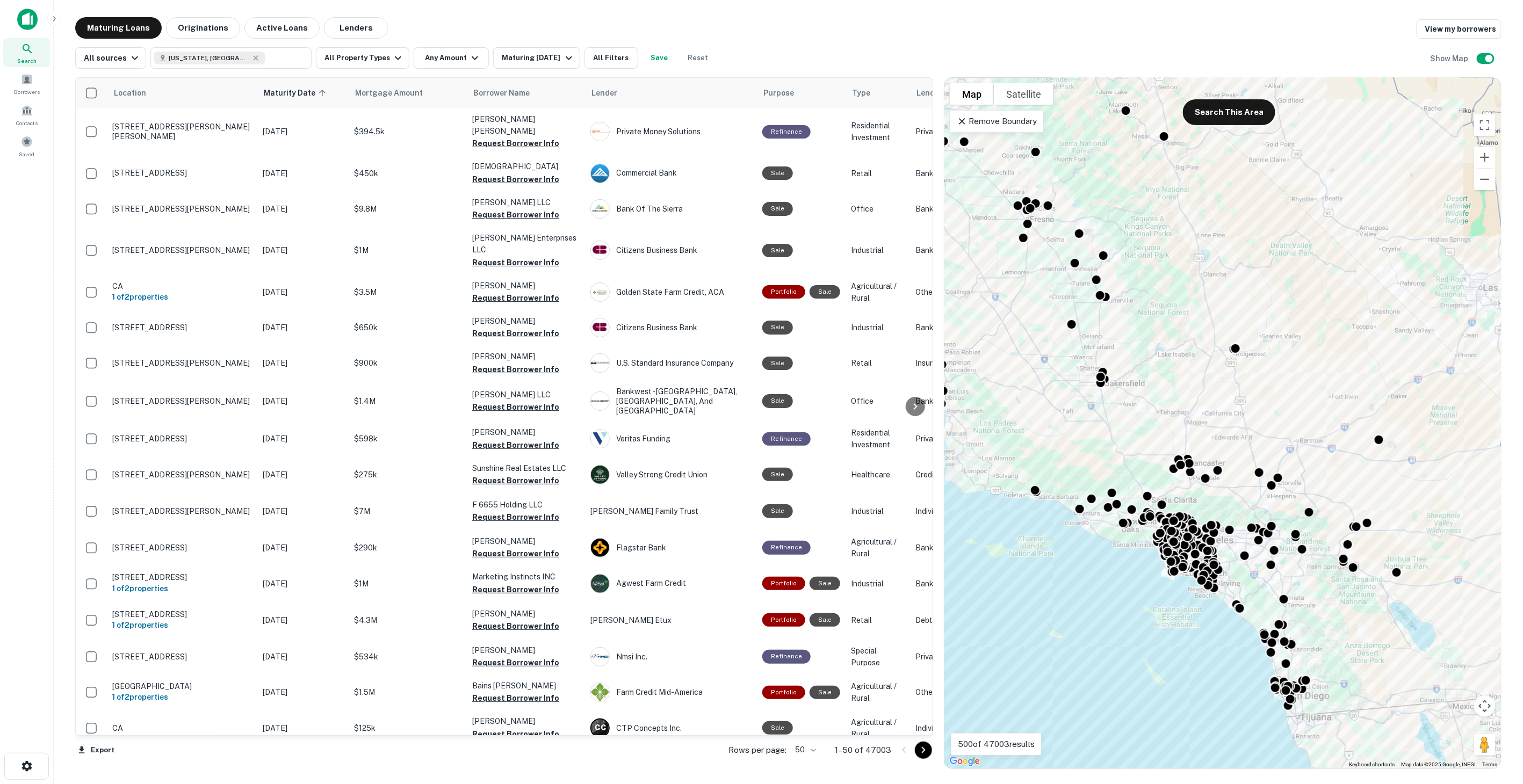
drag, startPoint x: 1232, startPoint y: 462, endPoint x: 1190, endPoint y: 374, distance: 97.5
click at [1190, 374] on div "To activate drag with keyboard, press Alt + Enter. Once in keyboard drag state,…" at bounding box center [1223, 423] width 557 height 691
click at [1242, 603] on body "Search Borrowers Contacts Saved Maturing Loans Originations Active Loans Lender…" at bounding box center [761, 392] width 1523 height 784
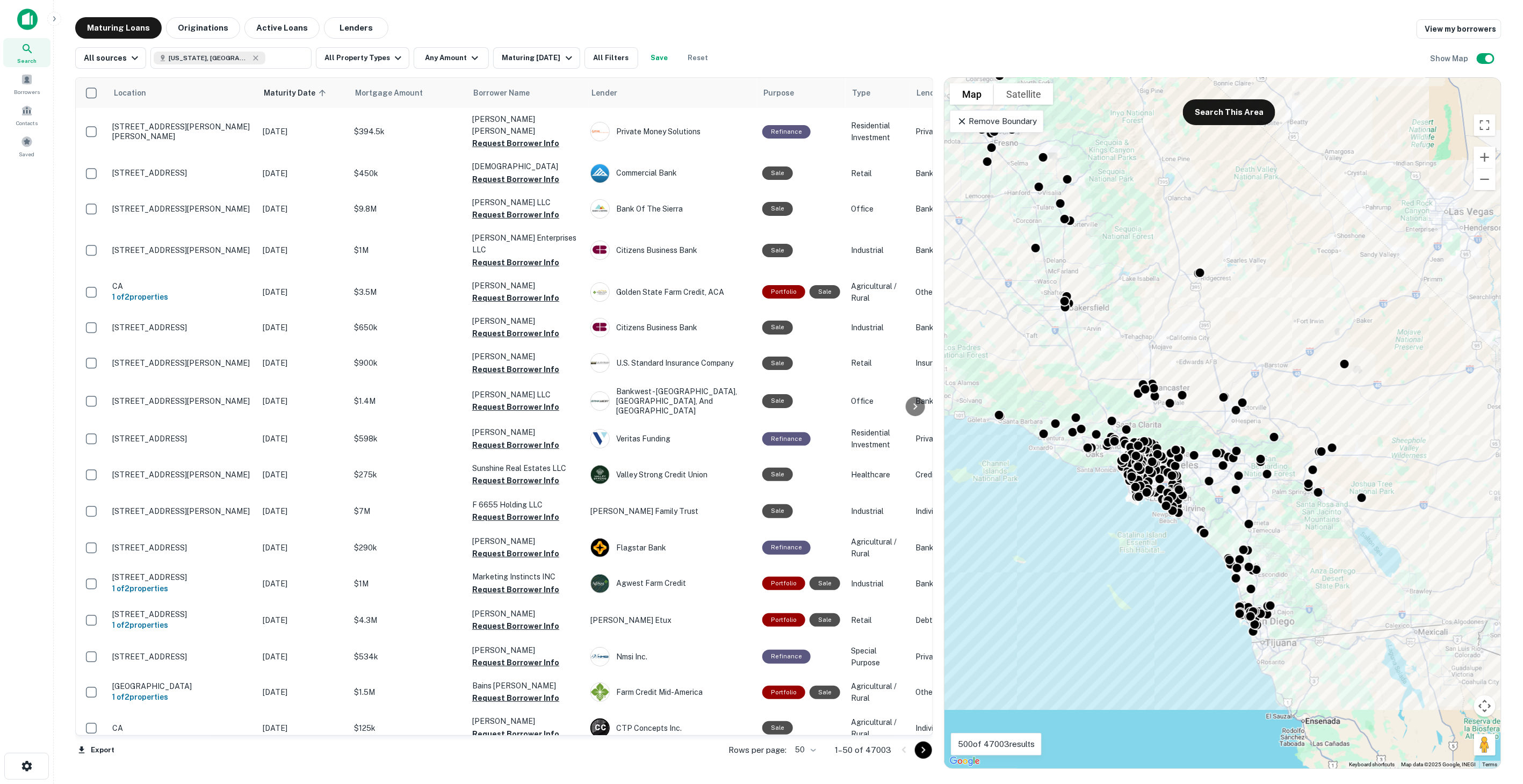
drag, startPoint x: 1183, startPoint y: 619, endPoint x: 1150, endPoint y: 548, distance: 78.3
click at [1150, 548] on div "To activate drag with keyboard, press Alt + Enter. Once in keyboard drag state,…" at bounding box center [1223, 423] width 557 height 691
click at [376, 60] on button "All Property Types" at bounding box center [363, 58] width 93 height 21
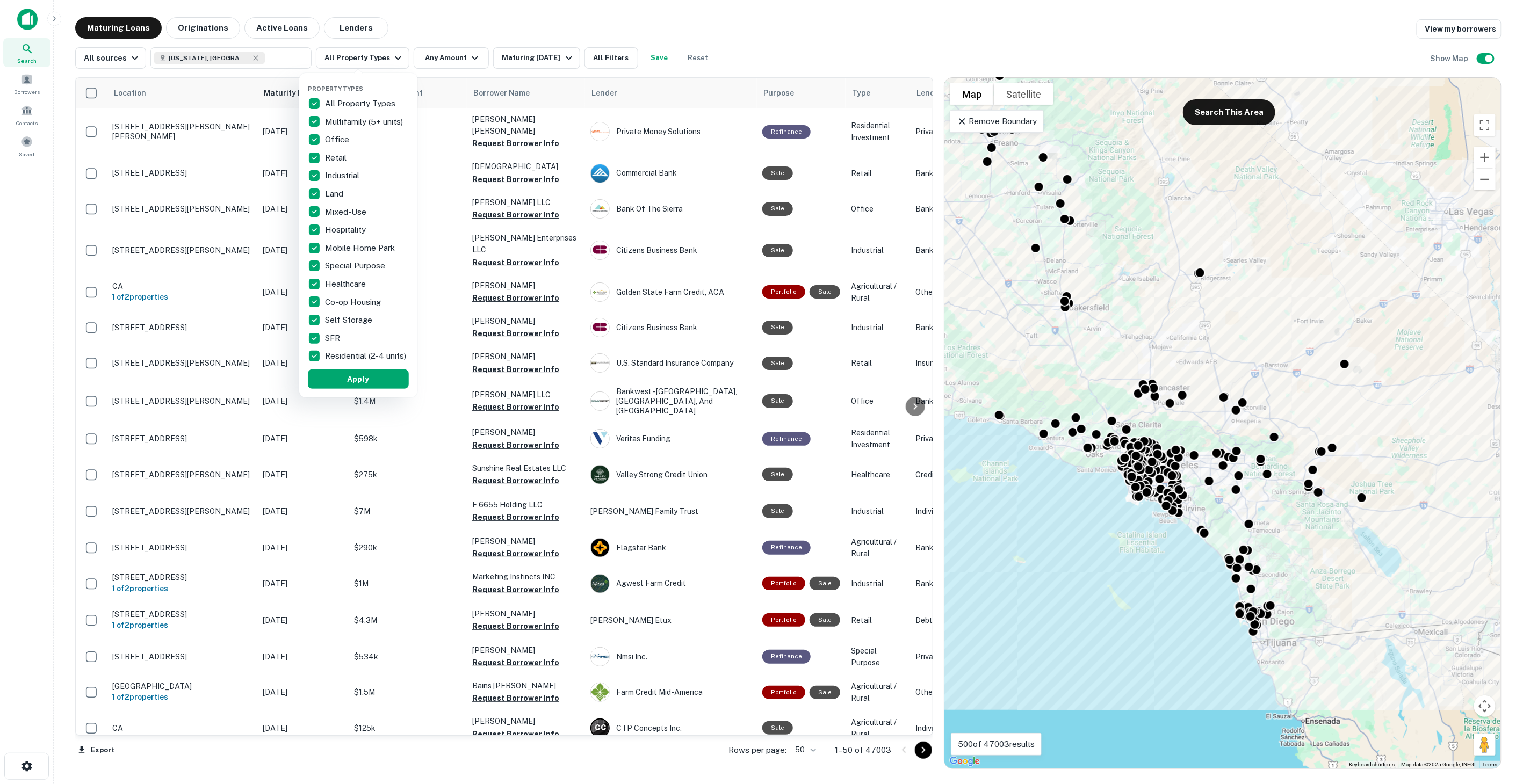
click at [350, 105] on p "All Property Types" at bounding box center [361, 103] width 73 height 13
click at [346, 119] on p "Multifamily (5+ units)" at bounding box center [365, 122] width 80 height 13
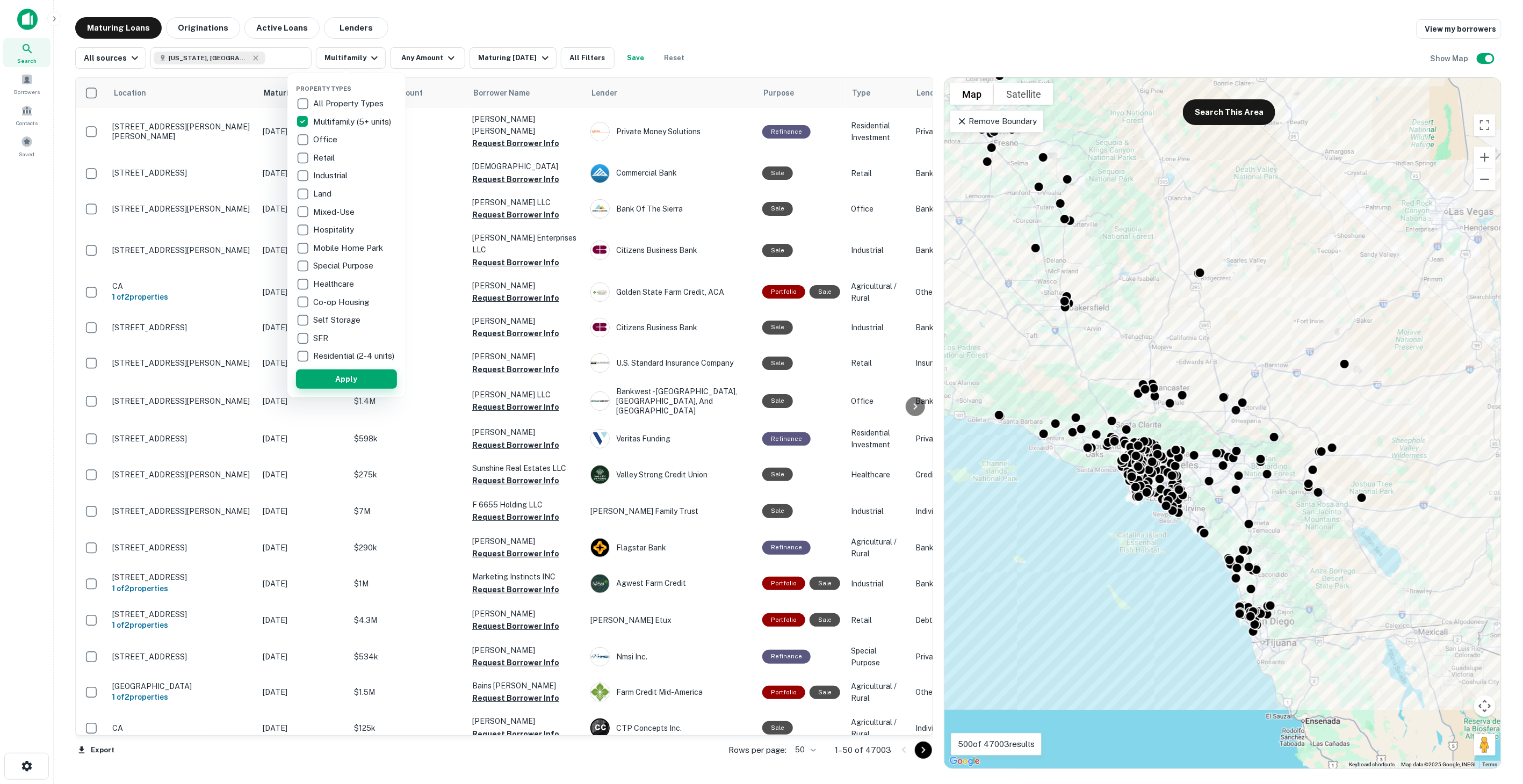
click at [345, 383] on button "Apply" at bounding box center [347, 379] width 101 height 19
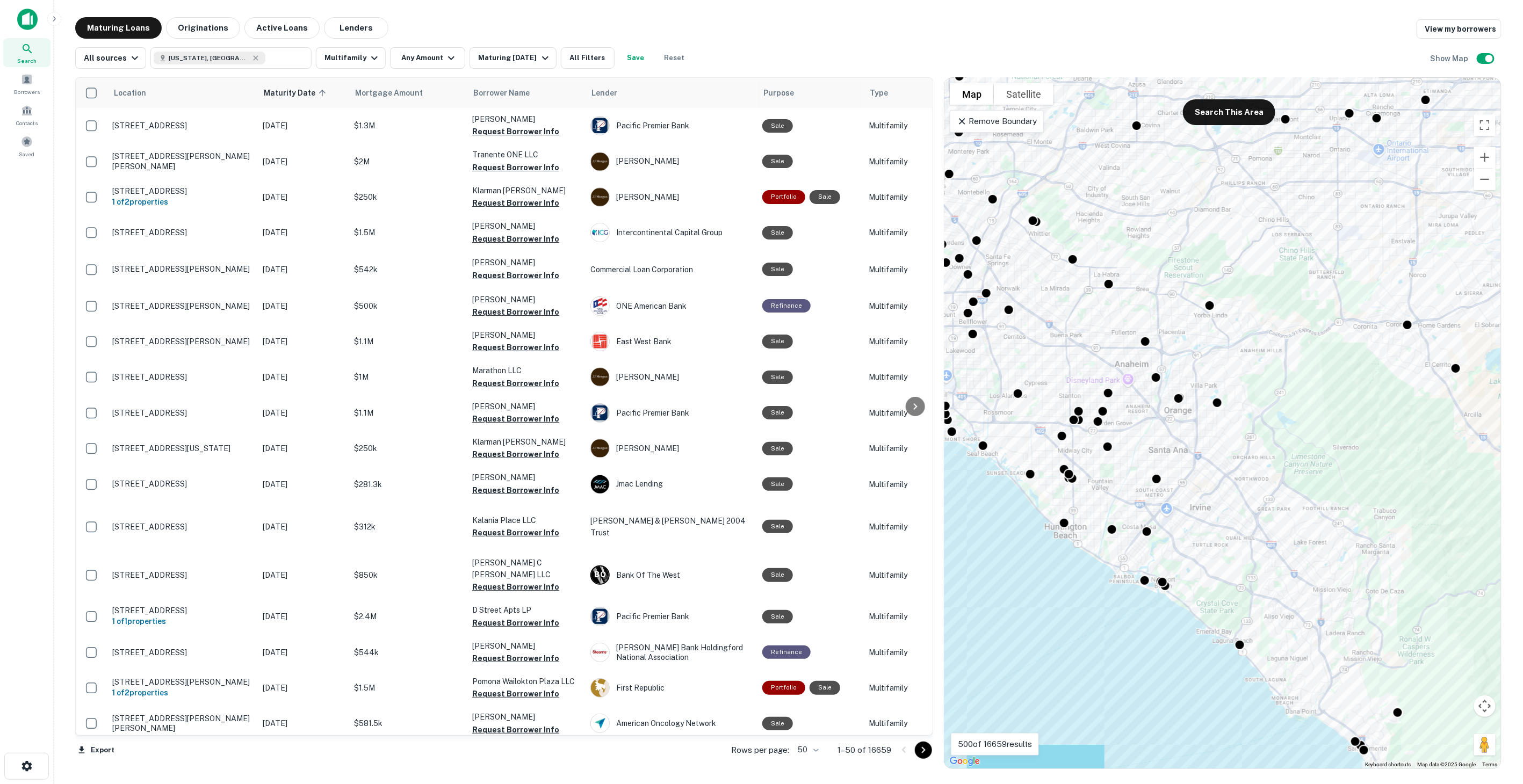
drag, startPoint x: 1118, startPoint y: 460, endPoint x: 1346, endPoint y: 399, distance: 236.0
click at [1346, 399] on div "To activate drag with keyboard, press Alt + Enter. Once in keyboard drag state,…" at bounding box center [1223, 423] width 557 height 691
click at [1159, 577] on body "Search Borrowers Contacts Saved Maturing Loans Originations Active Loans Lender…" at bounding box center [761, 392] width 1523 height 784
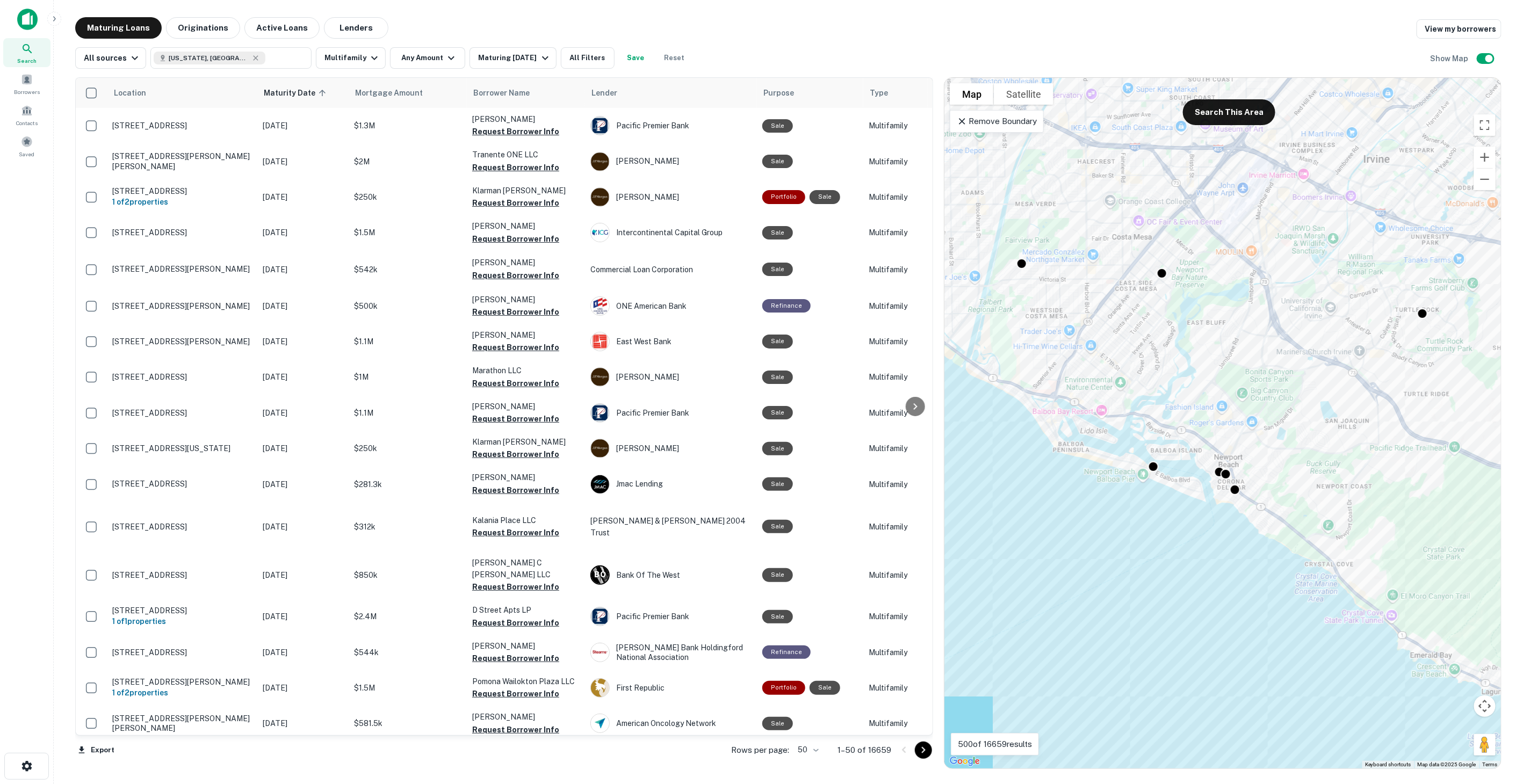
drag, startPoint x: 1219, startPoint y: 505, endPoint x: 1287, endPoint y: 467, distance: 77.9
click at [1287, 467] on div "To activate drag with keyboard, press Alt + Enter. Once in keyboard drag state,…" at bounding box center [1223, 423] width 557 height 691
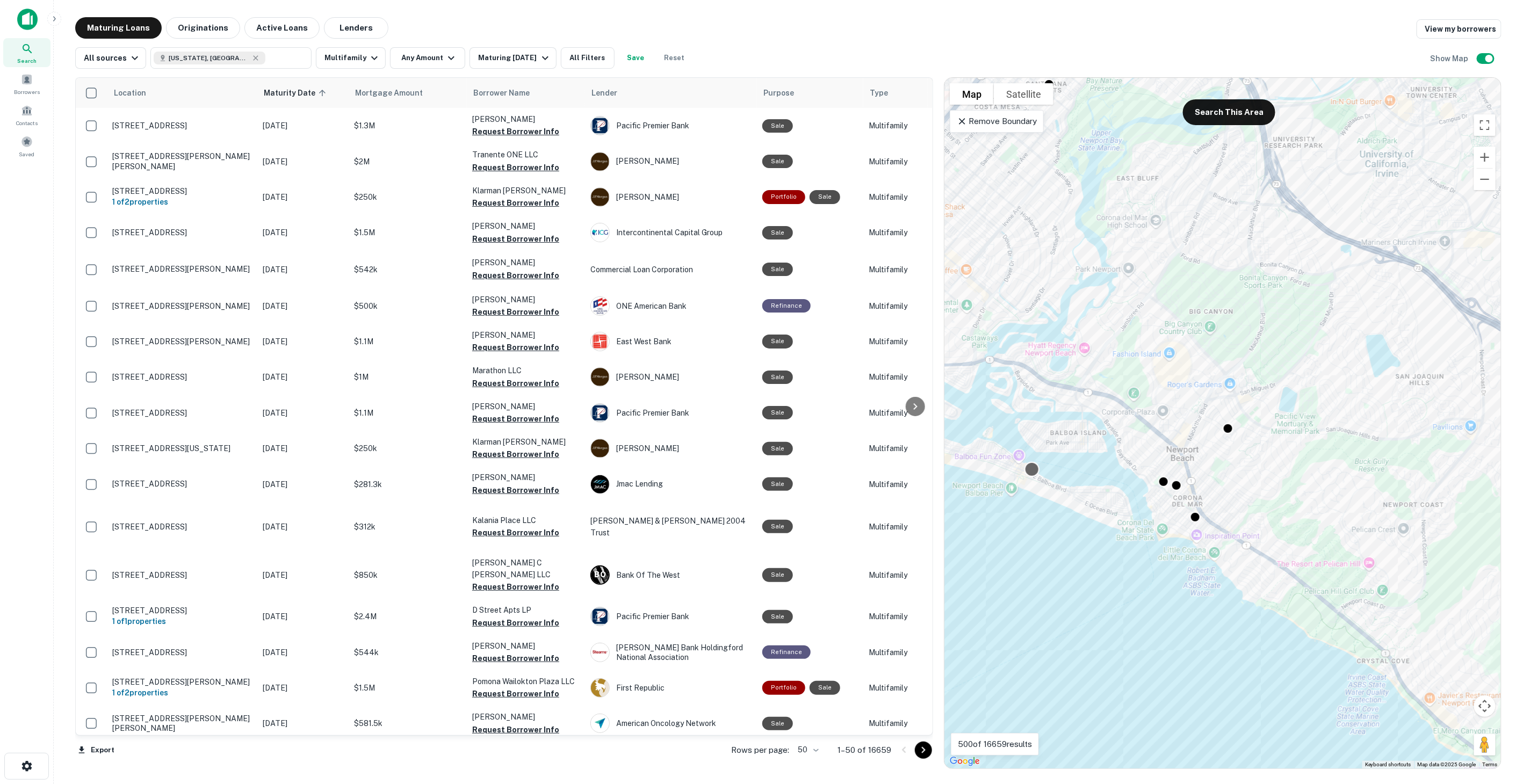
click at [1035, 472] on div at bounding box center [1032, 470] width 15 height 15
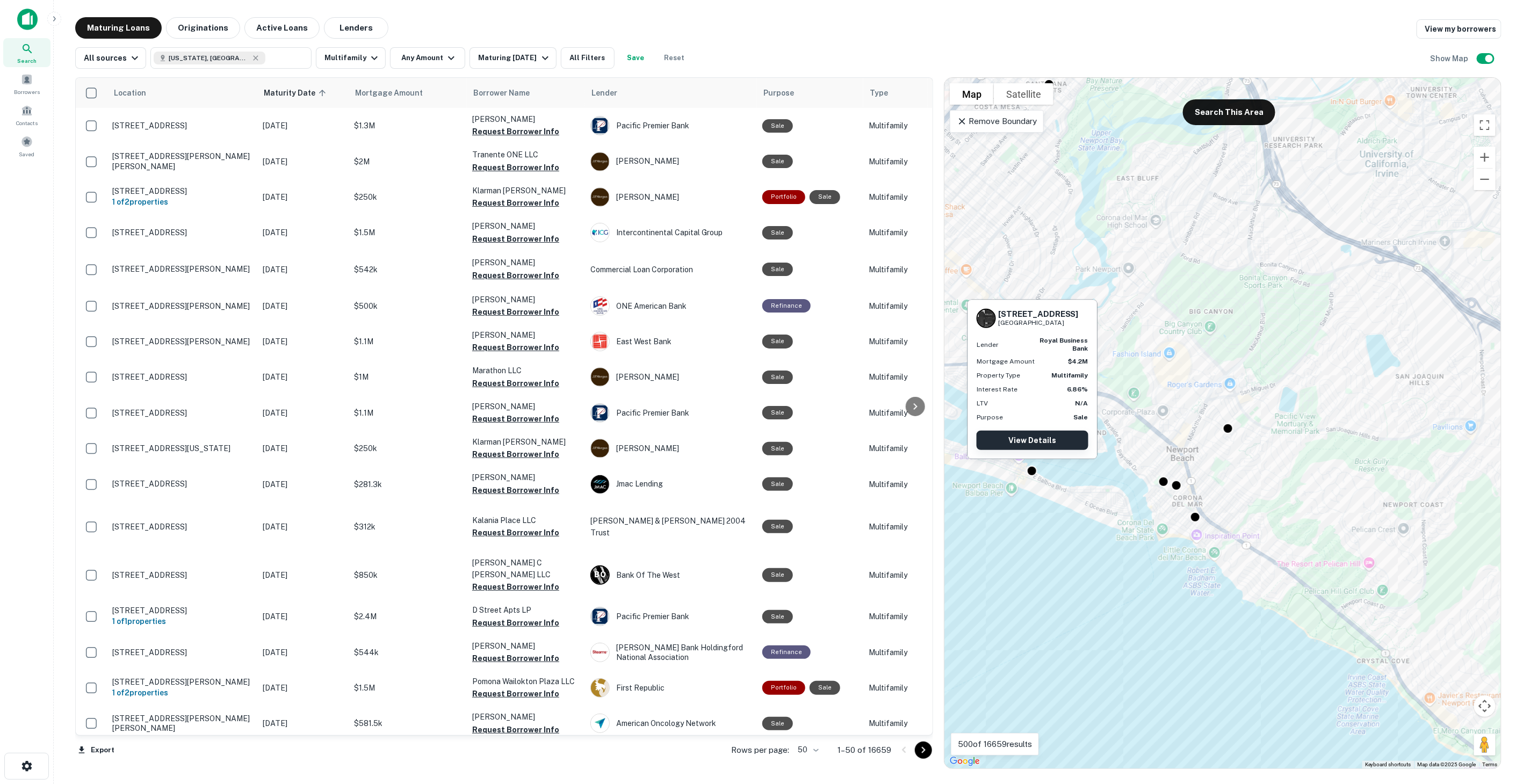
click at [1035, 431] on link "View Details" at bounding box center [1033, 440] width 112 height 19
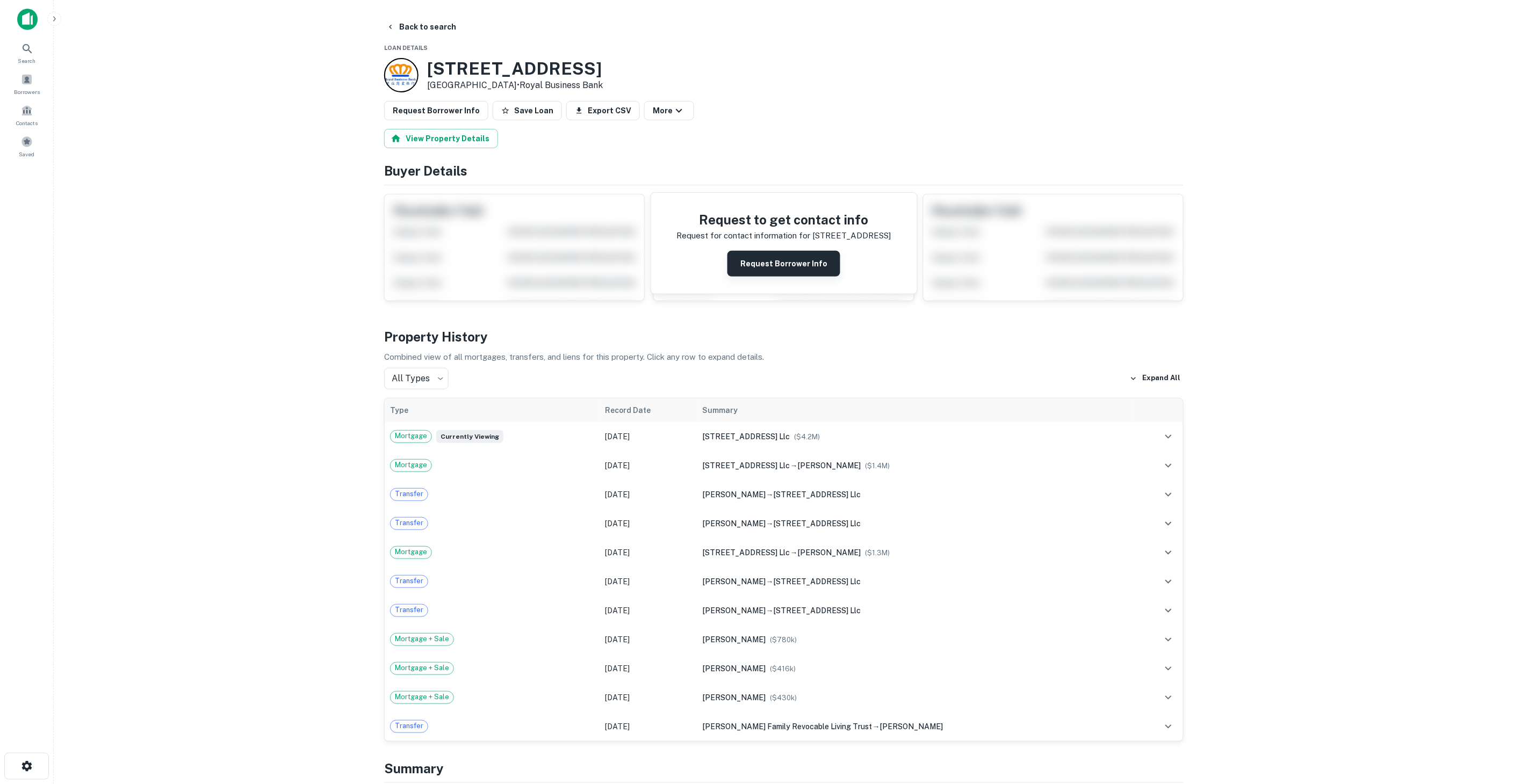
click at [815, 261] on button "Request Borrower Info" at bounding box center [783, 264] width 112 height 26
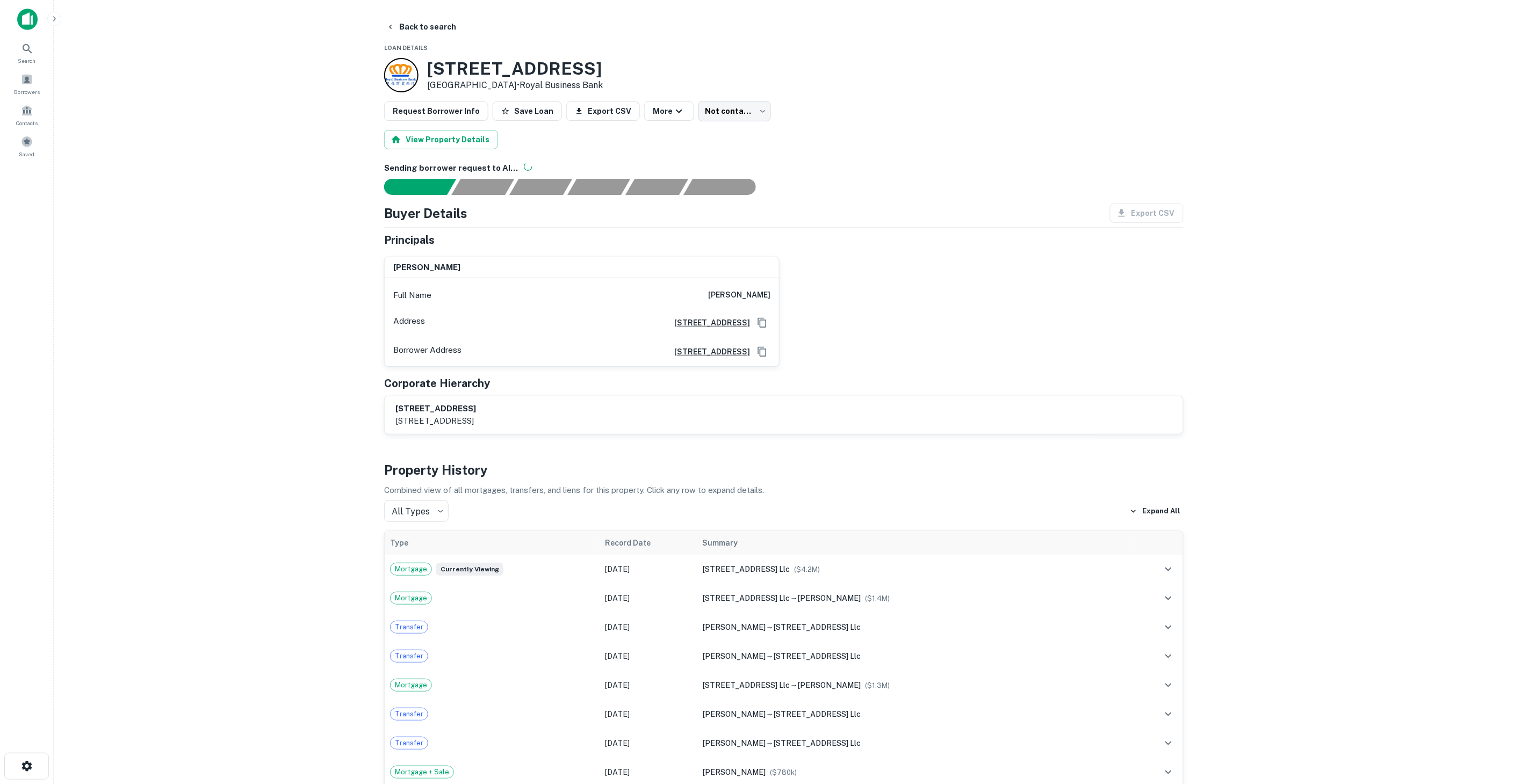
click at [842, 293] on div "emanuel shaoulian Full Name emanuel shaoulian Address 320 Superior Avenue, Suit…" at bounding box center [780, 307] width 808 height 119
click at [842, 294] on div "emanuel shaoulian Full Name emanuel shaoulian Address 320 Superior Avenue, Suit…" at bounding box center [780, 307] width 808 height 119
drag, startPoint x: 695, startPoint y: 298, endPoint x: 888, endPoint y: 292, distance: 193.1
click at [888, 292] on div "emanuel shaoulian Full Name emanuel shaoulian Address 320 Superior Avenue, Suit…" at bounding box center [780, 307] width 808 height 119
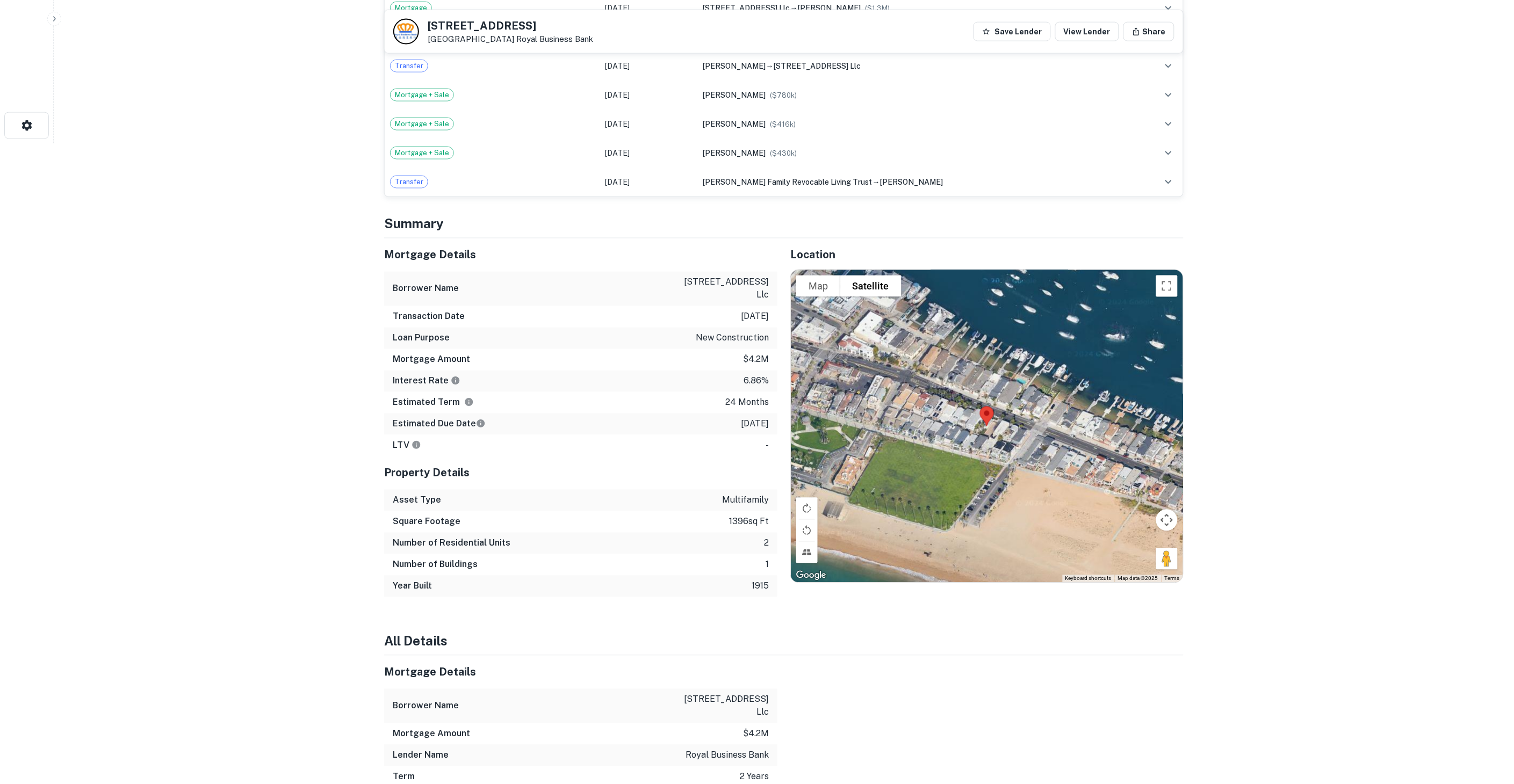
scroll to position [609, 0]
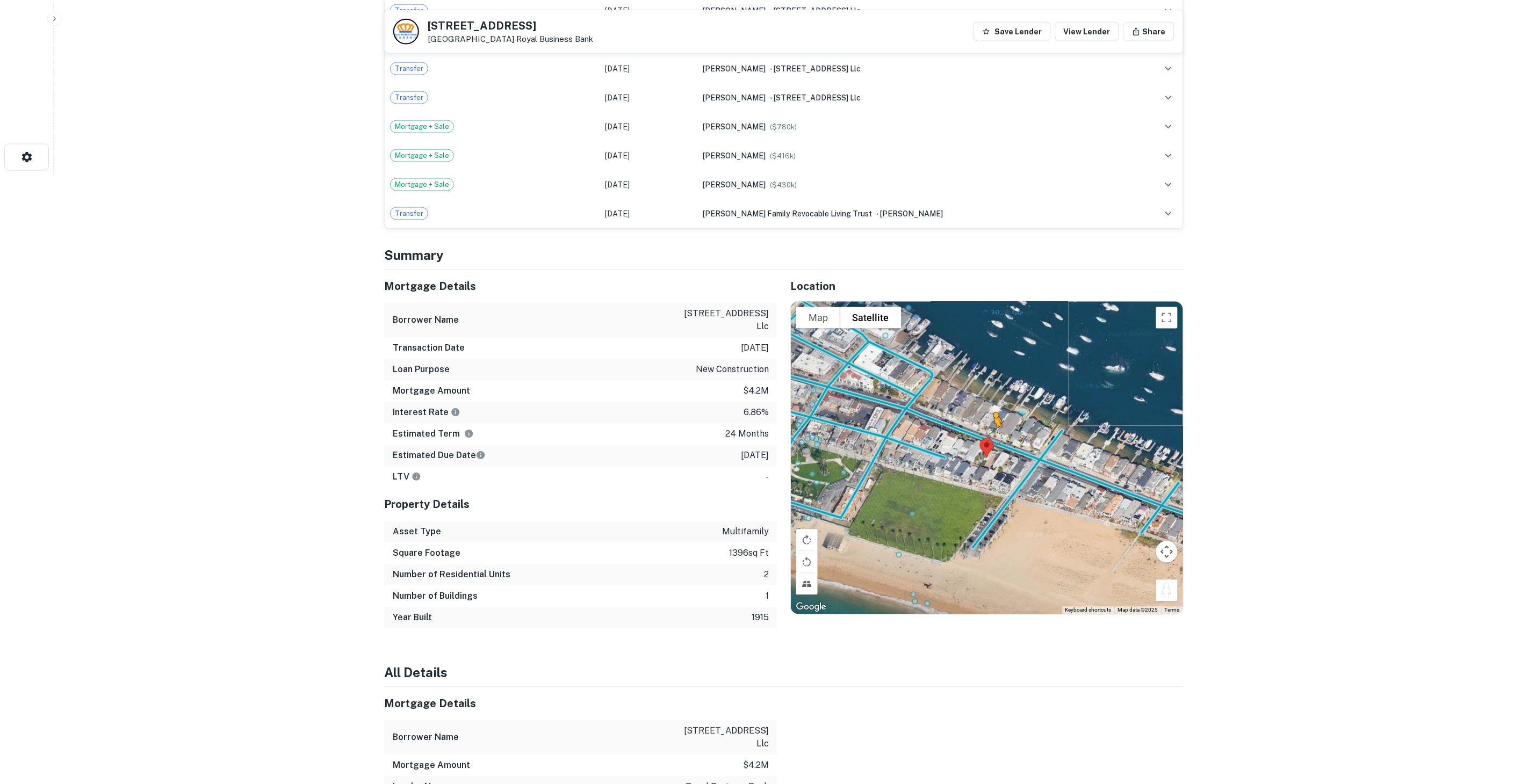
drag, startPoint x: 1172, startPoint y: 589, endPoint x: 994, endPoint y: 438, distance: 233.4
click at [994, 438] on div "To activate drag with keyboard, press Alt + Enter. Once in keyboard drag state,…" at bounding box center [987, 458] width 392 height 313
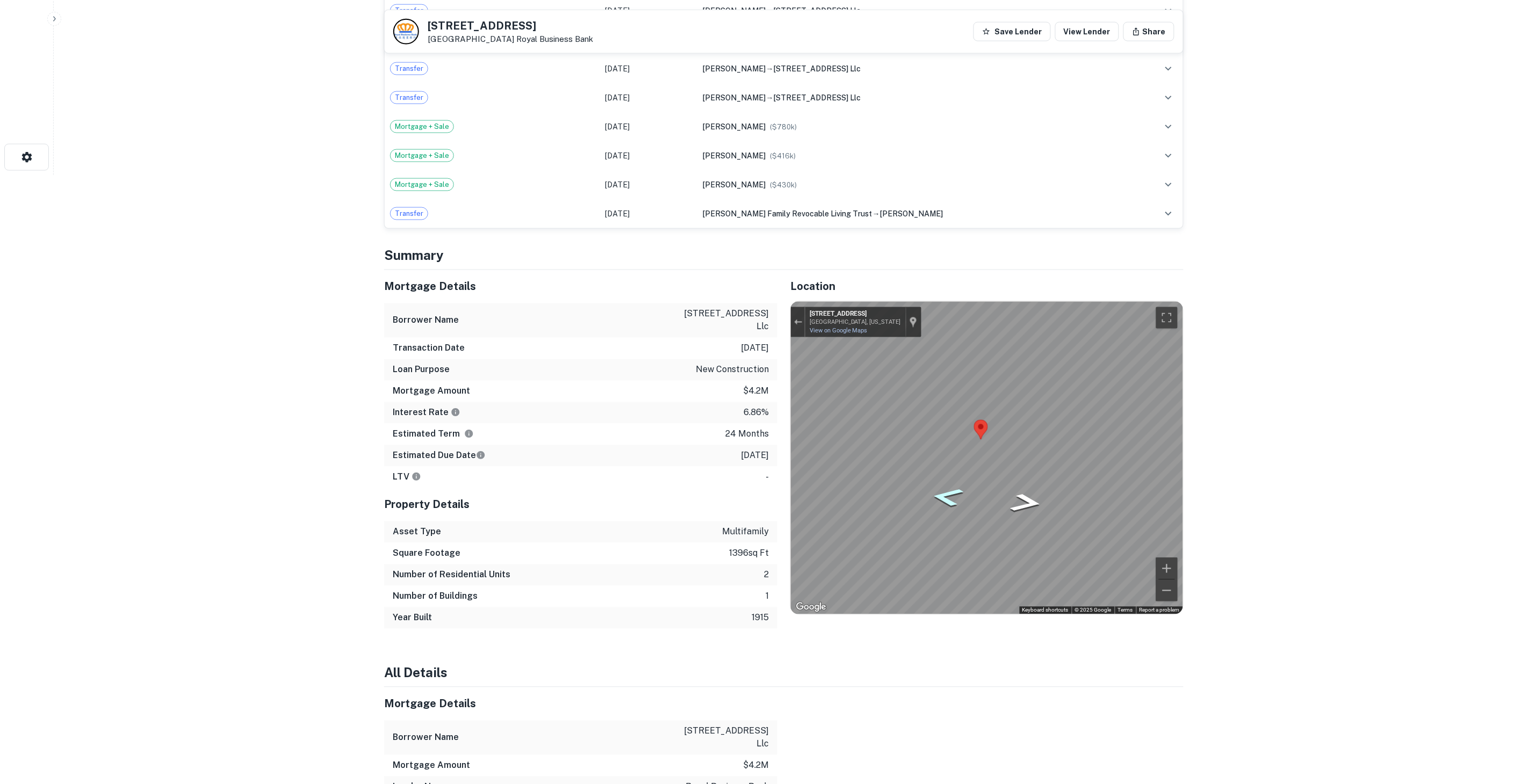
click at [937, 503] on icon "Go East, E Balboa Blvd" at bounding box center [947, 497] width 60 height 28
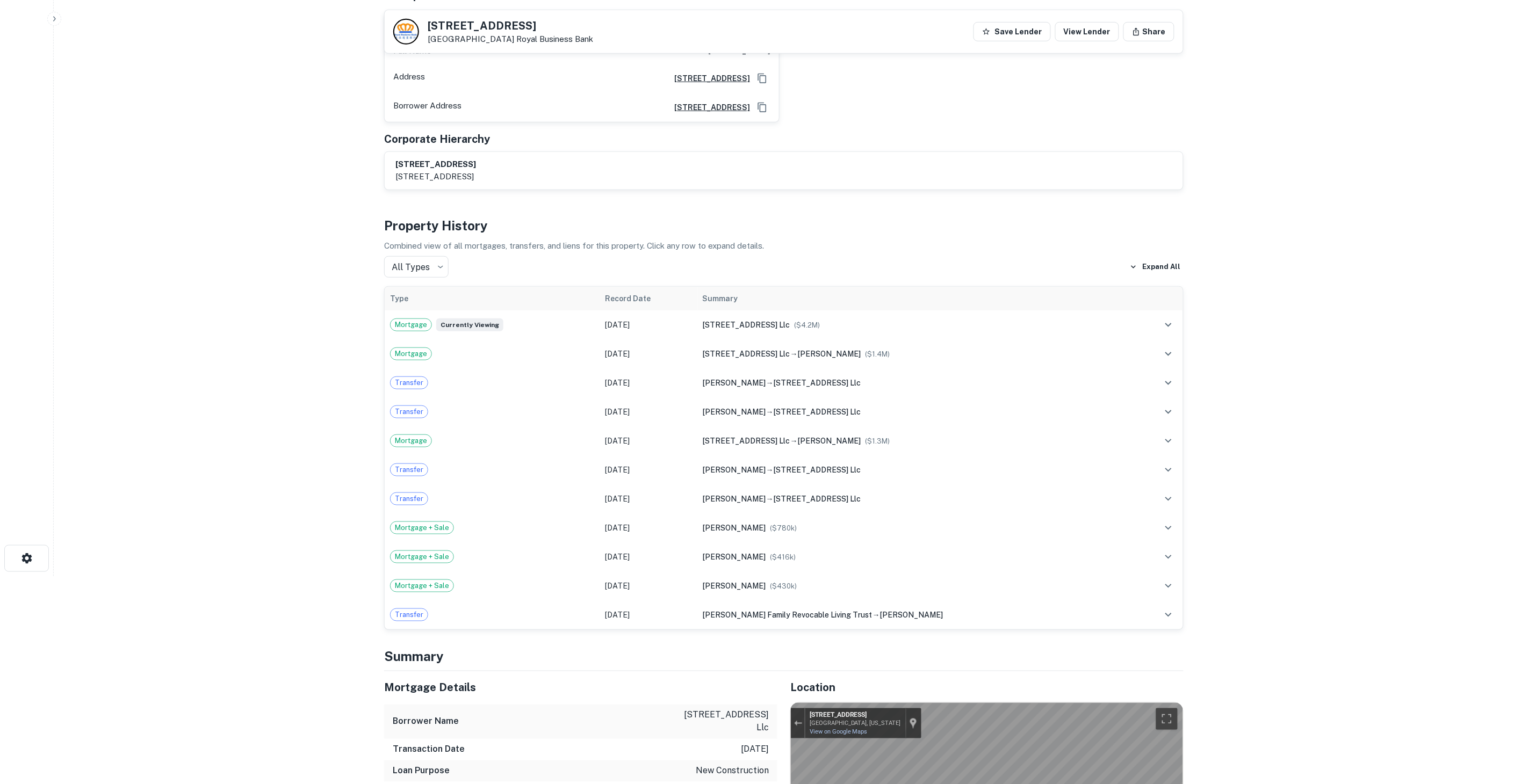
scroll to position [191, 0]
